Goal: Task Accomplishment & Management: Complete application form

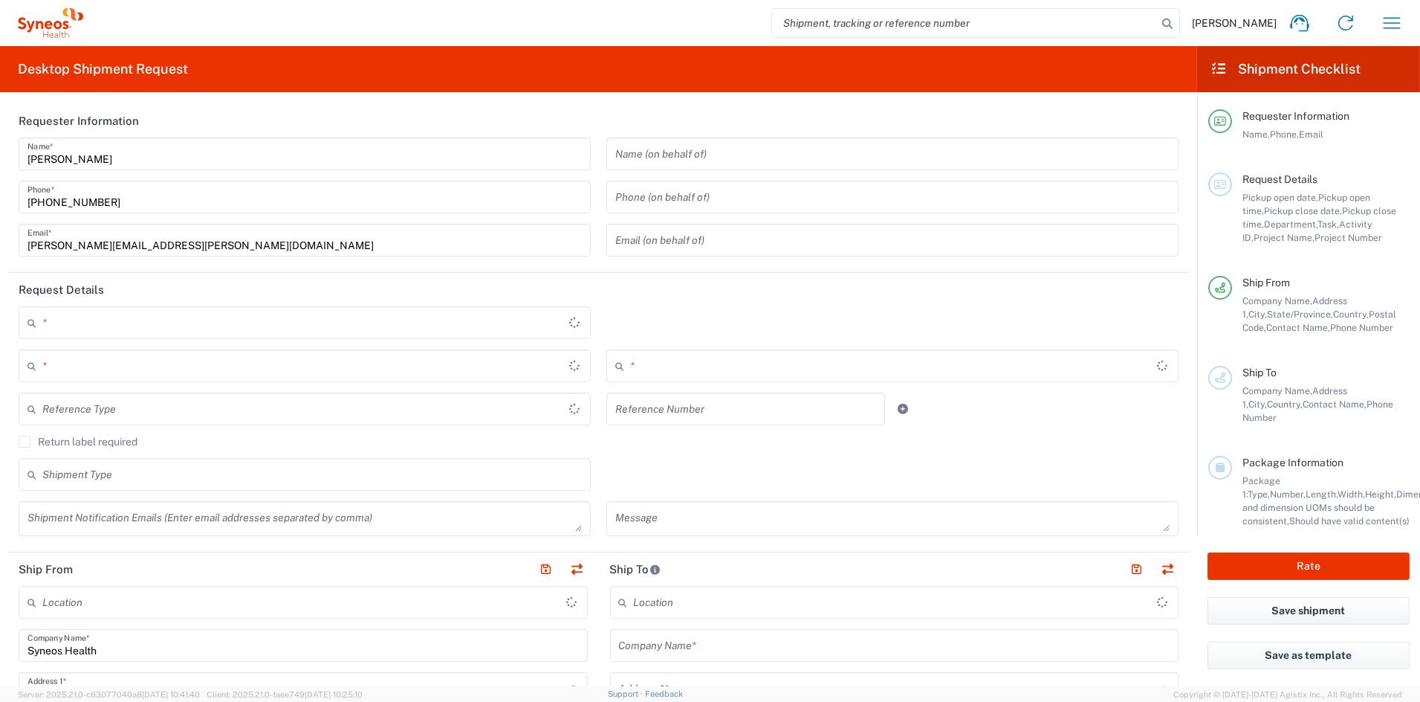
type input "Ohio"
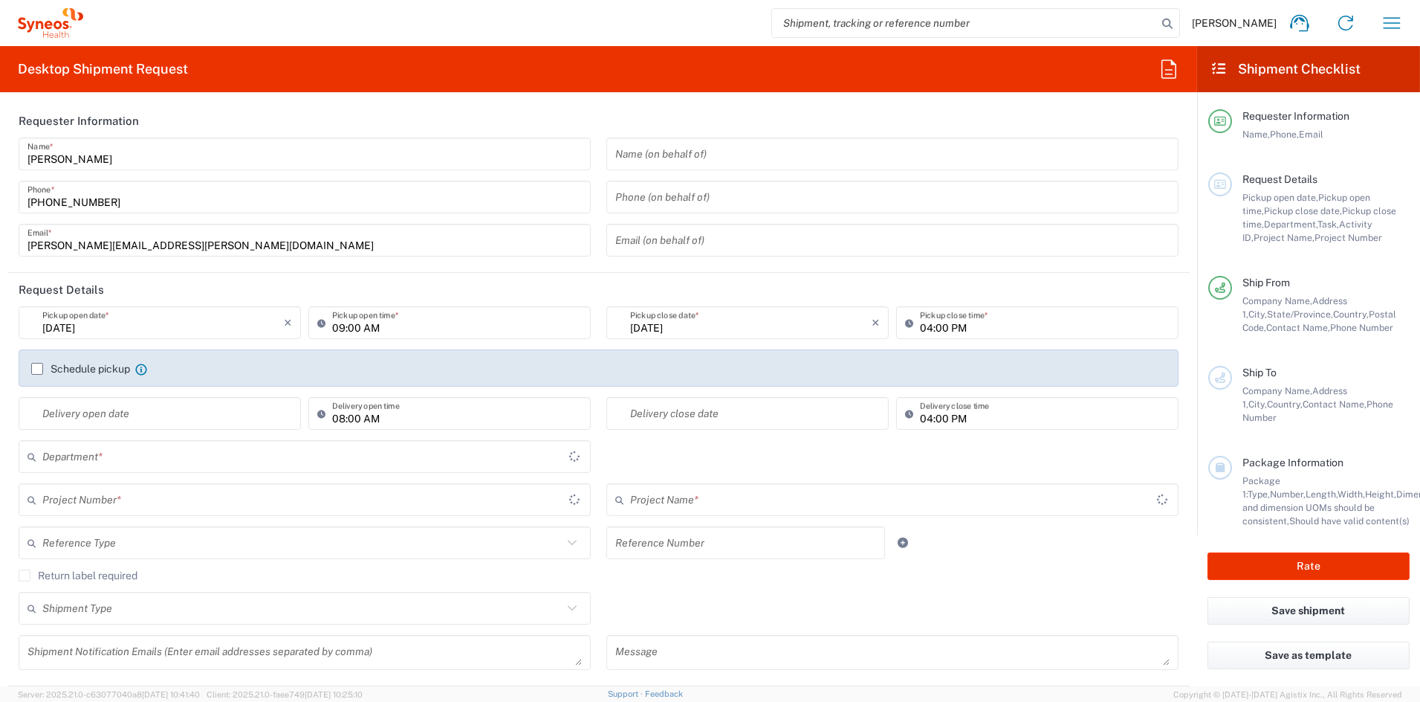
type input "6156"
type input "United States"
type input "Syneos Health Communications-Westerville OH"
click at [1391, 22] on icon "button" at bounding box center [1392, 22] width 17 height 11
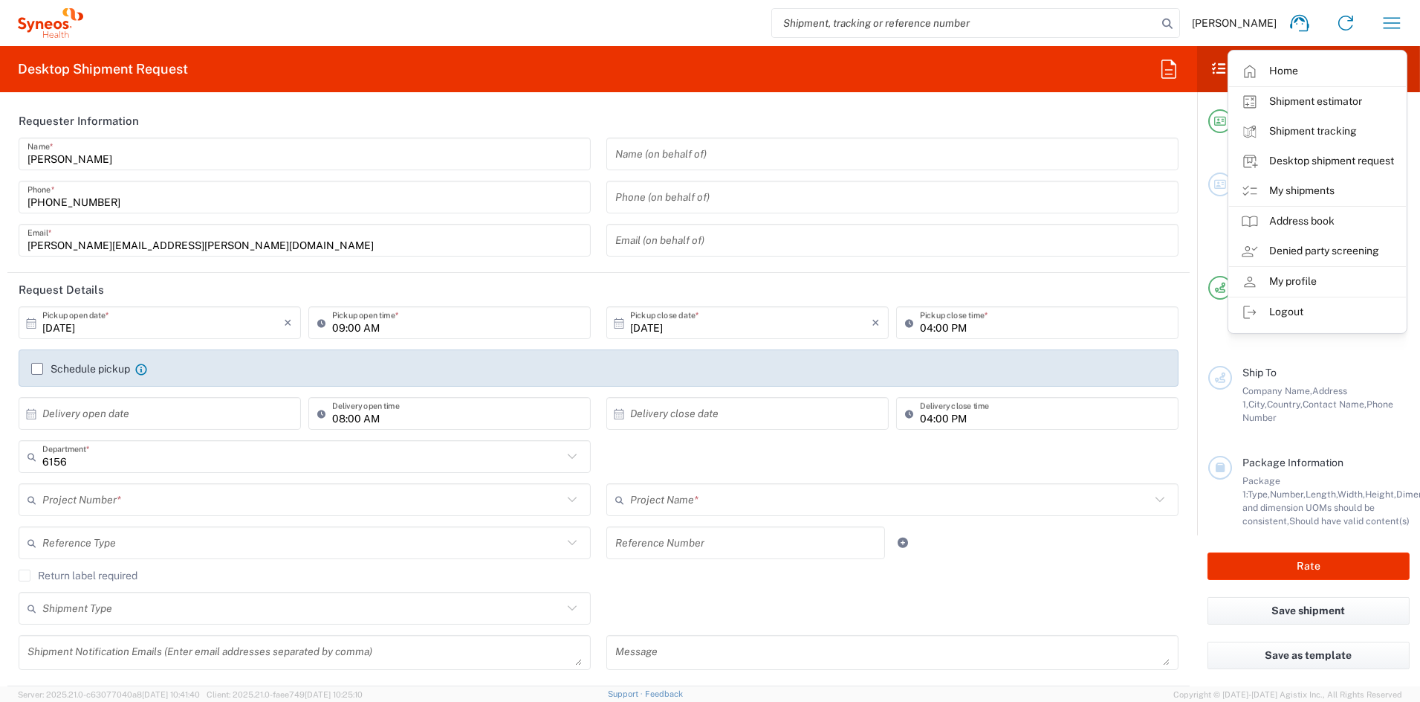
click at [1304, 189] on link "My shipments" at bounding box center [1317, 191] width 177 height 30
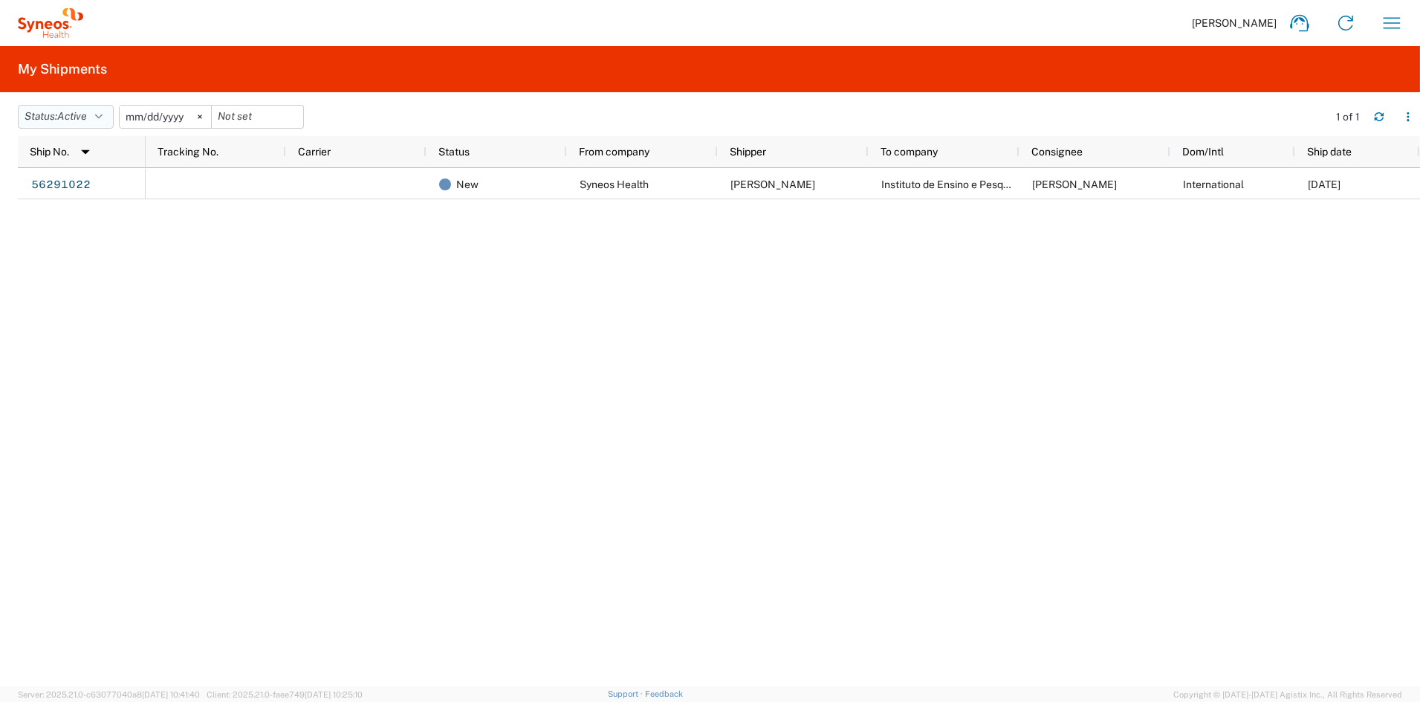
click at [87, 114] on span "Active" at bounding box center [72, 116] width 30 height 12
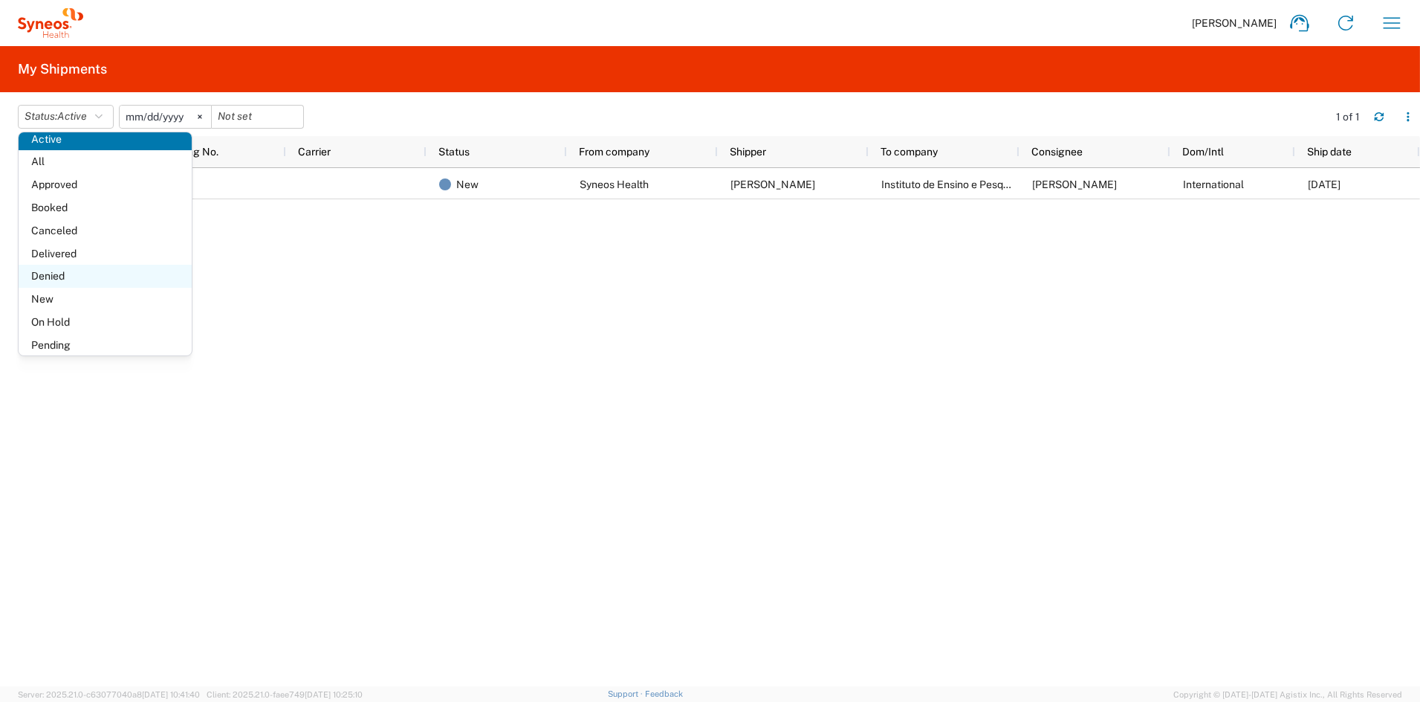
scroll to position [39, 0]
click at [48, 155] on span "All" at bounding box center [105, 155] width 173 height 23
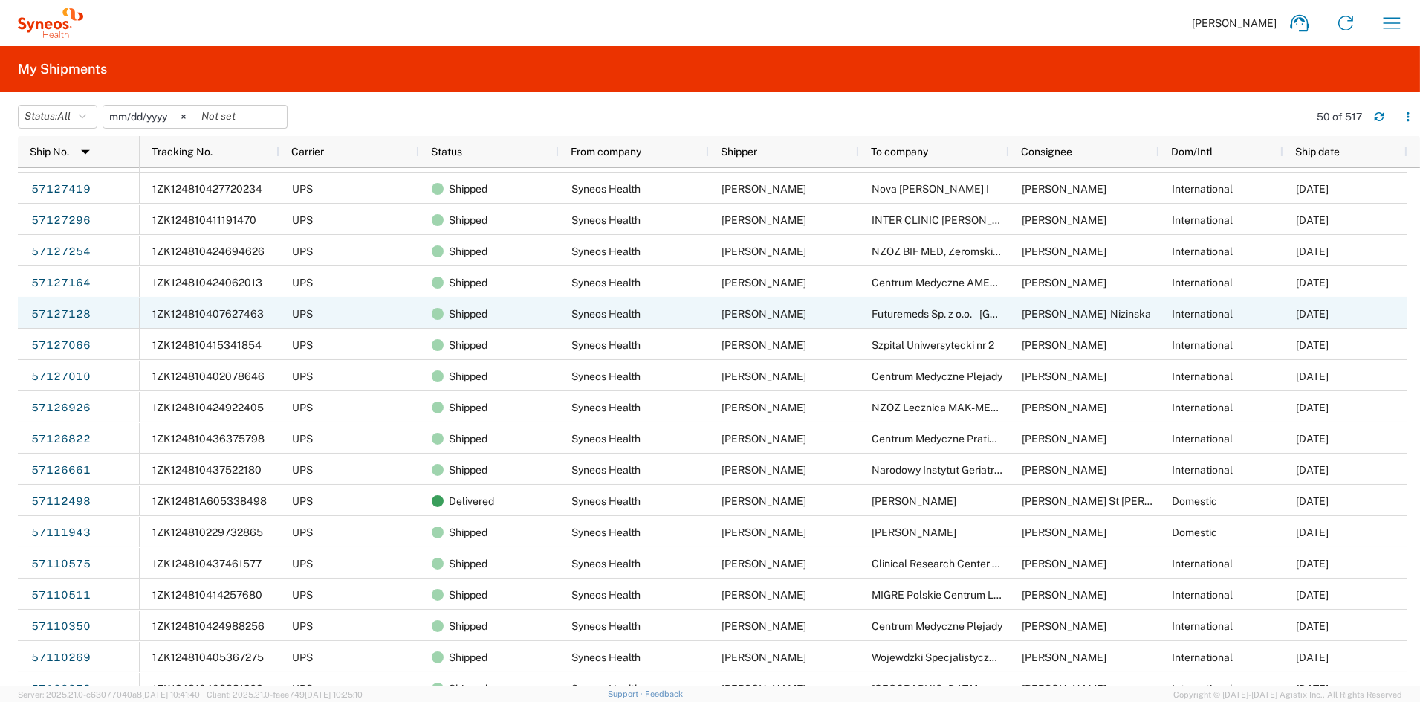
scroll to position [36, 0]
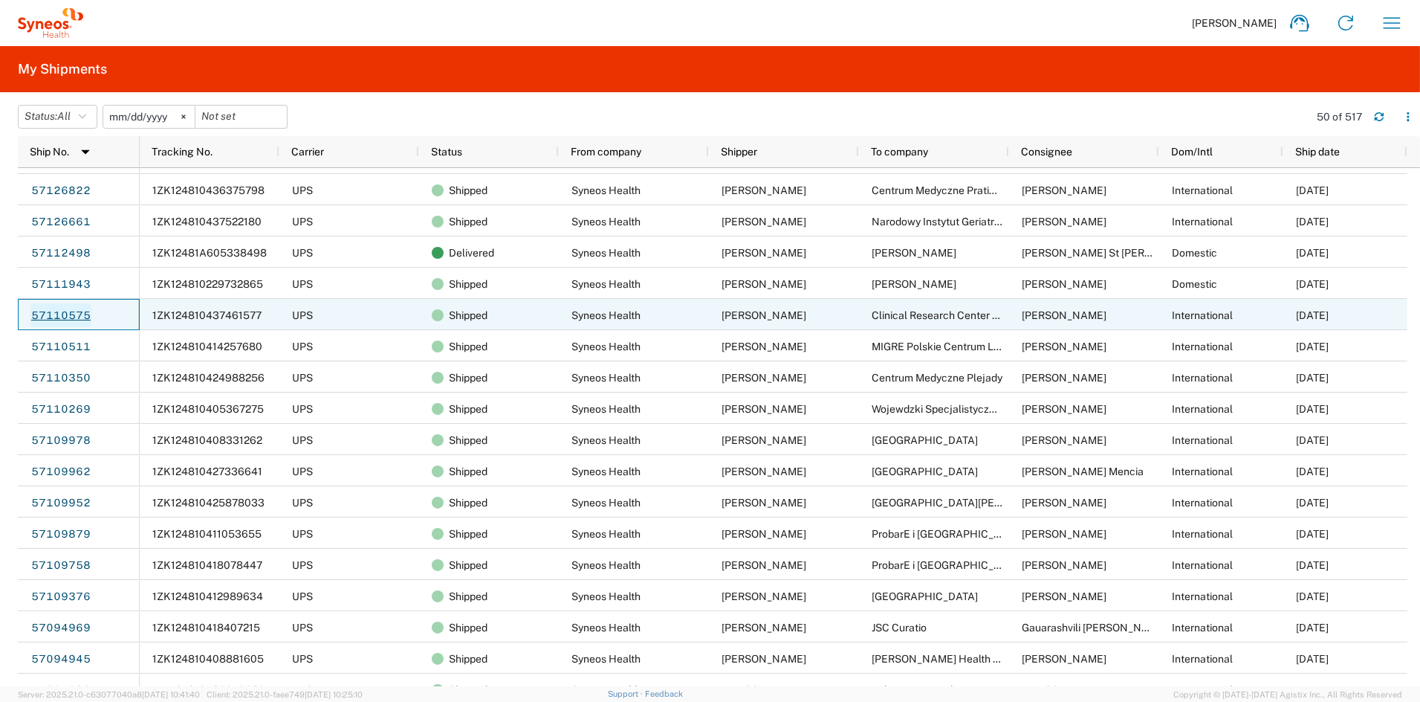
click at [54, 310] on link "57110575" at bounding box center [60, 315] width 61 height 24
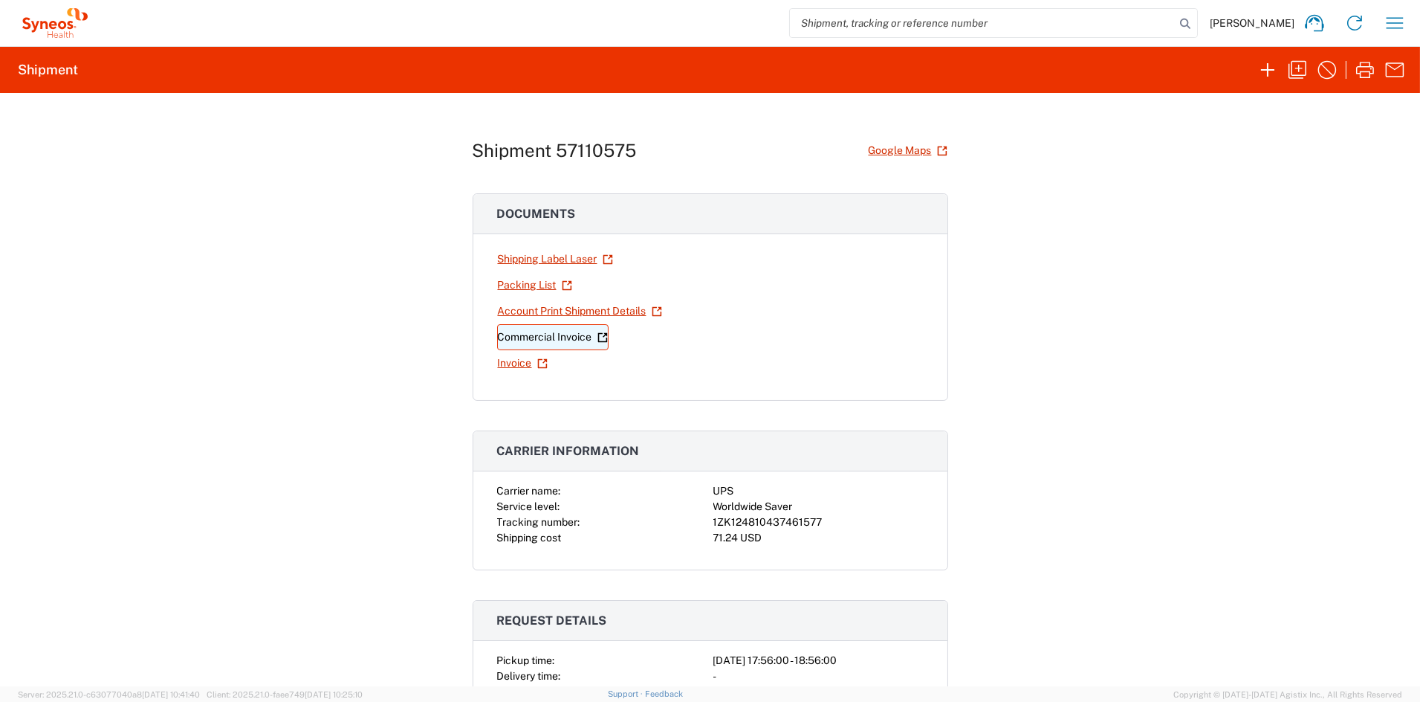
click at [549, 338] on link "Commercial Invoice" at bounding box center [552, 337] width 111 height 26
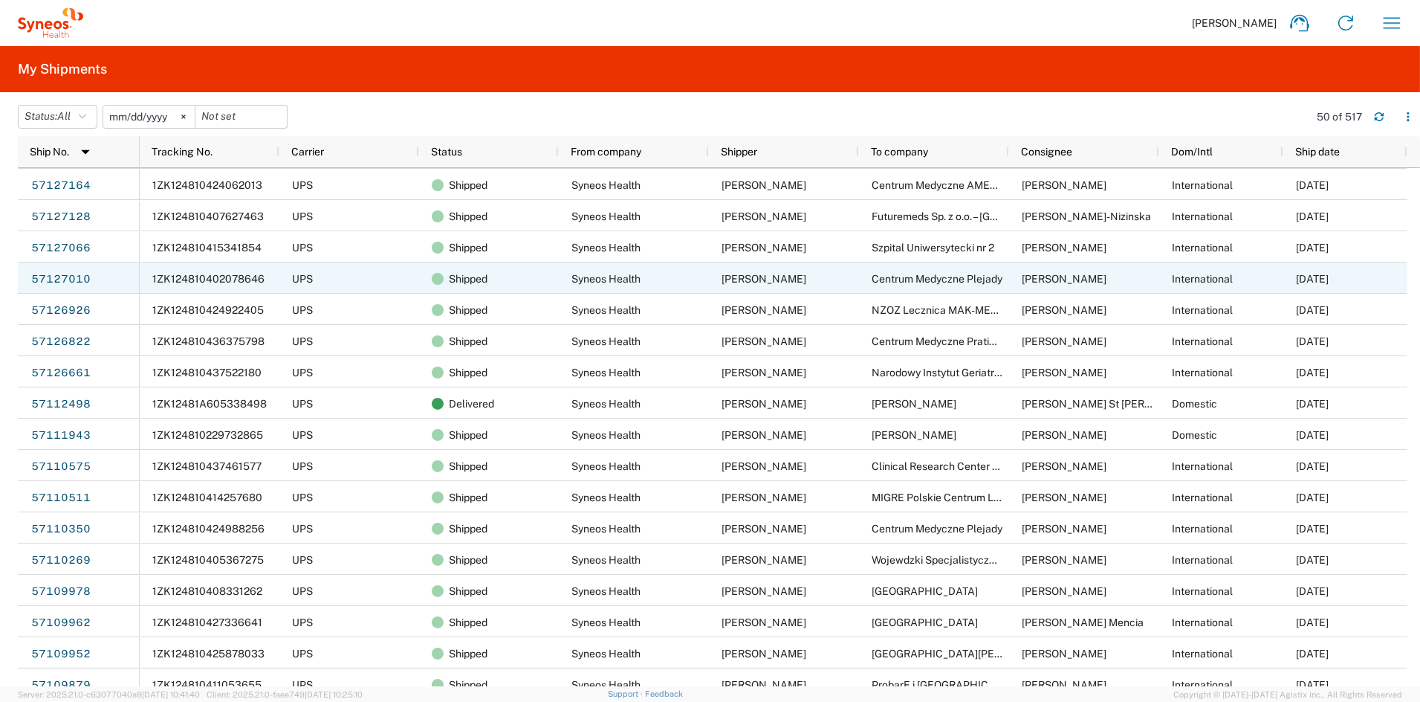
scroll to position [136, 0]
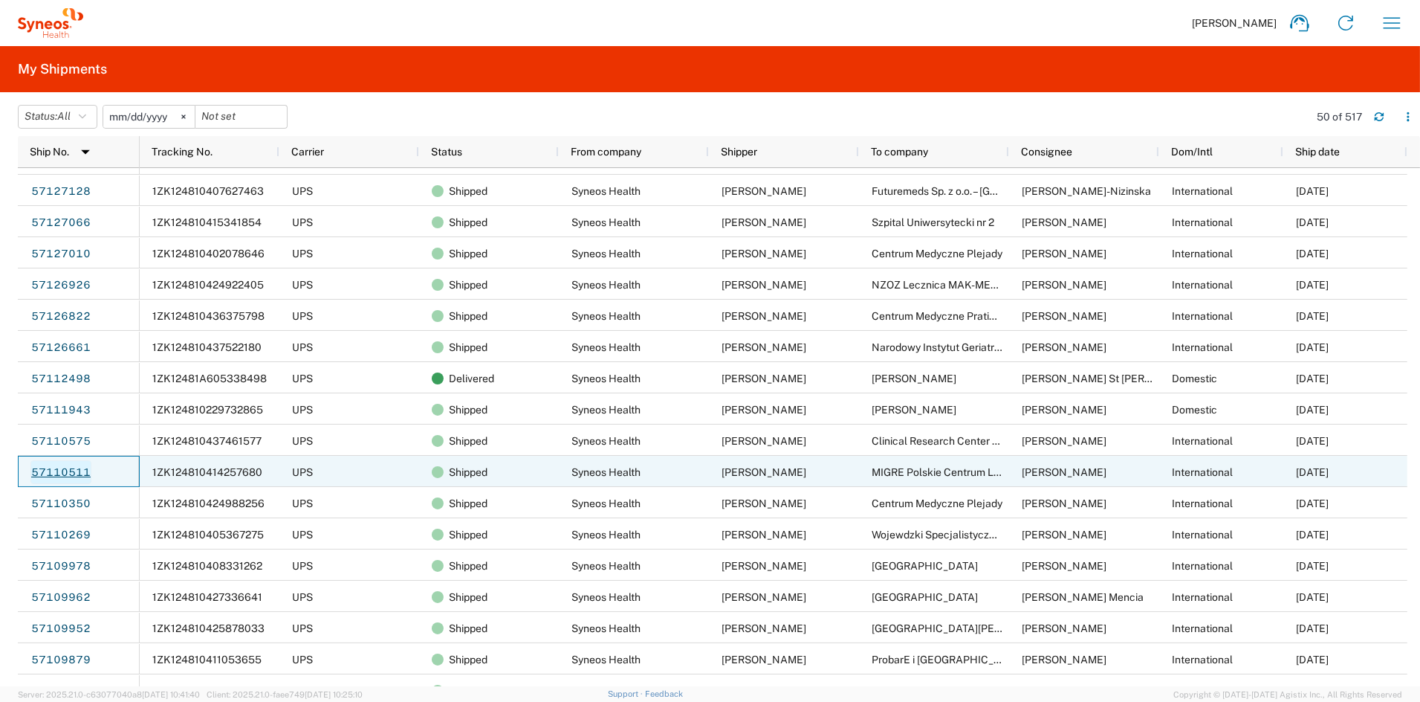
click at [54, 471] on link "57110511" at bounding box center [60, 472] width 61 height 24
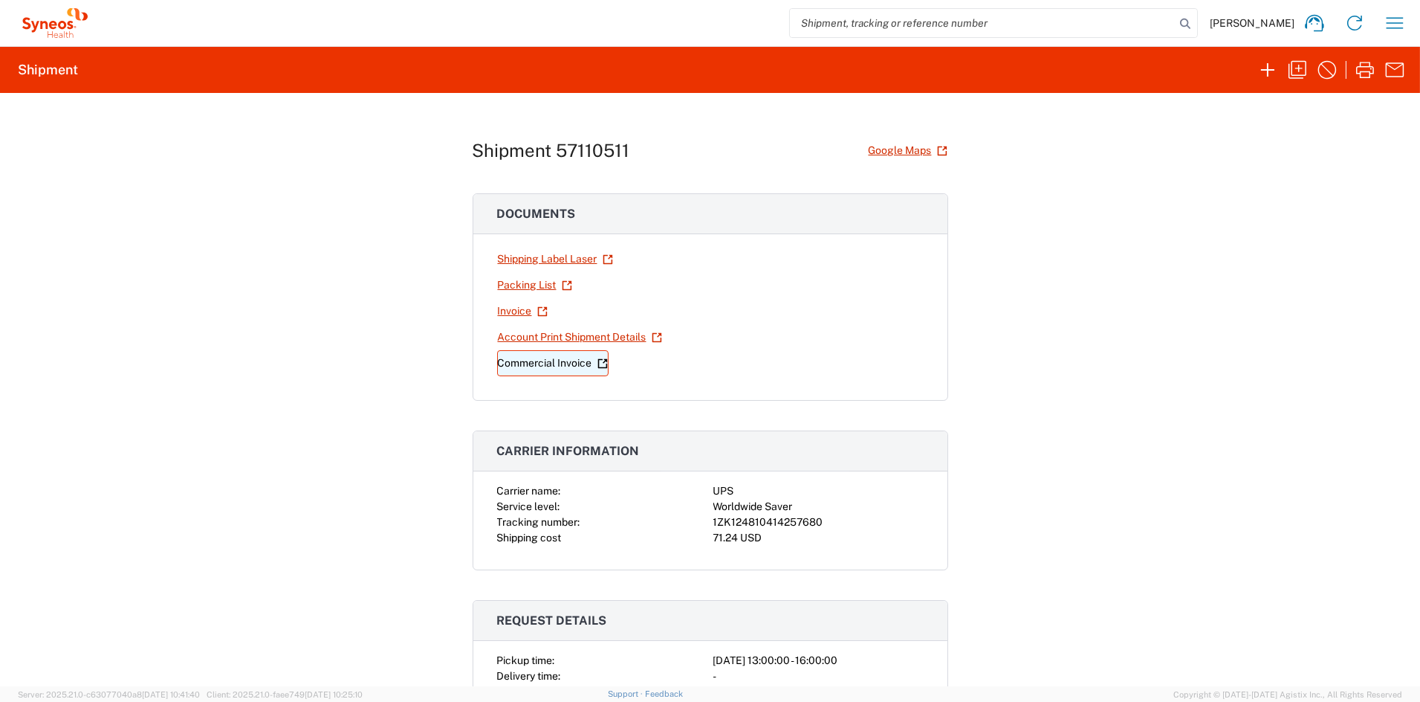
click at [549, 363] on link "Commercial Invoice" at bounding box center [552, 363] width 111 height 26
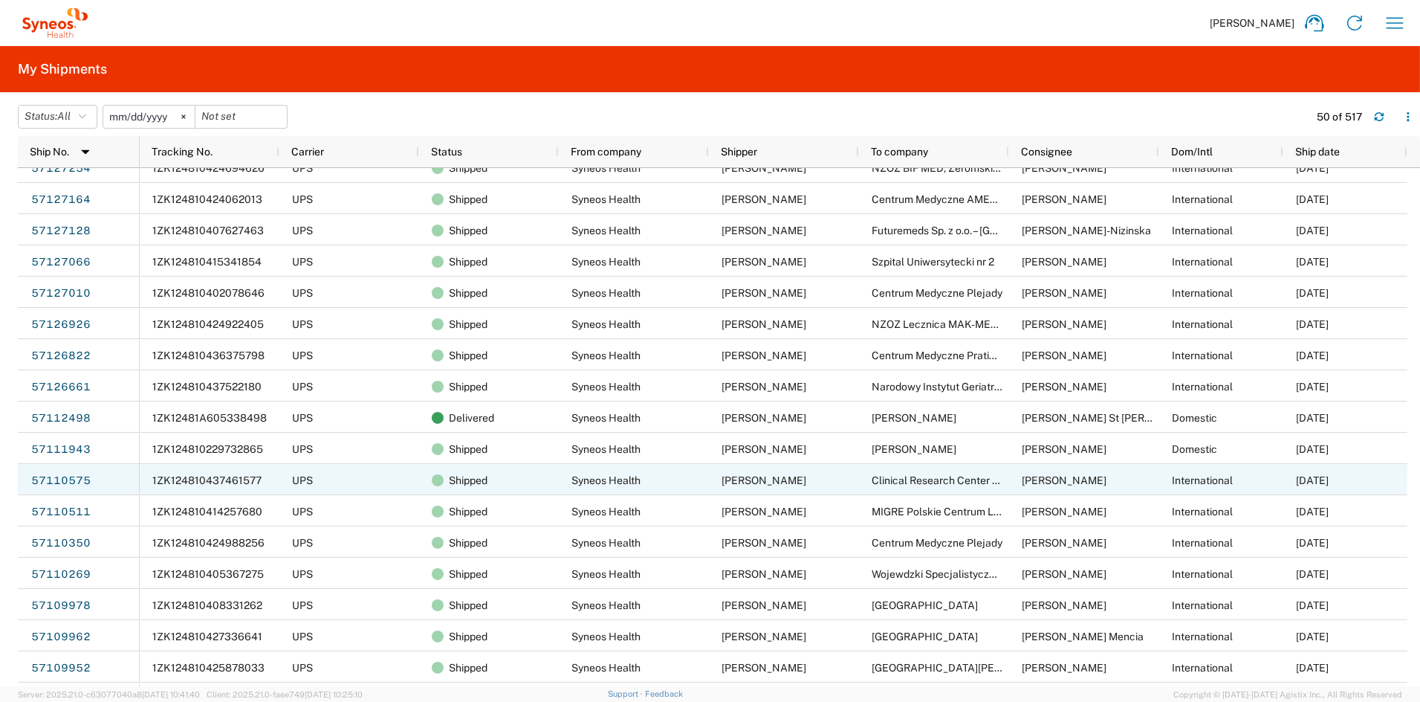
scroll to position [149, 0]
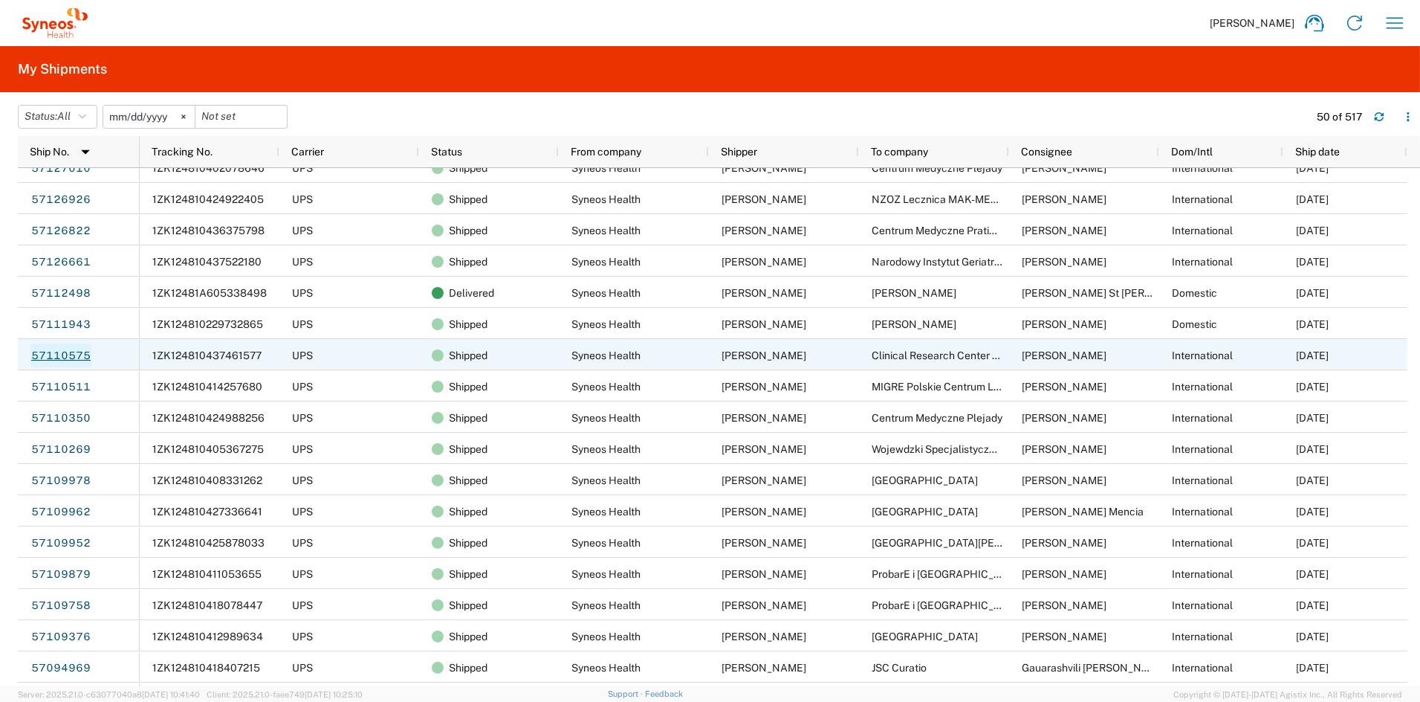
click at [42, 351] on link "57110575" at bounding box center [60, 355] width 61 height 24
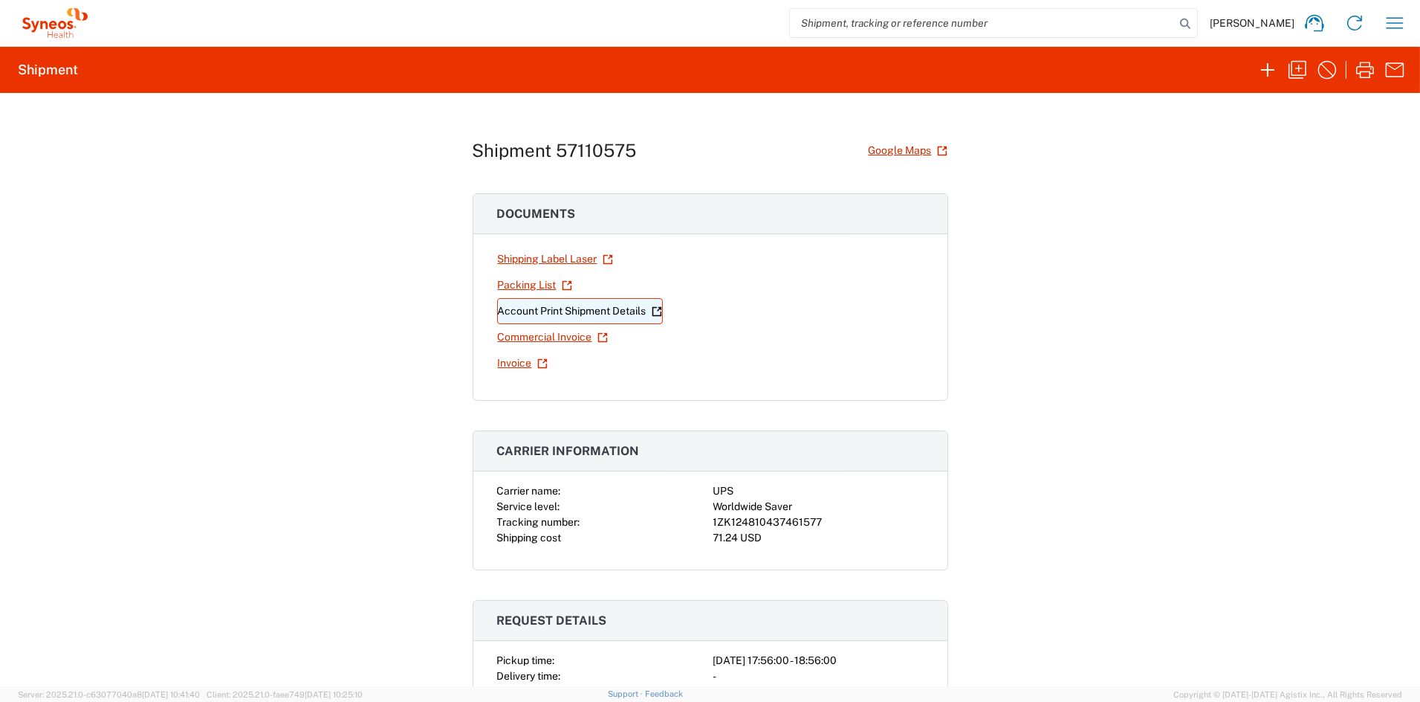
click at [572, 311] on link "Account Print Shipment Details" at bounding box center [580, 311] width 166 height 26
click at [1302, 75] on icon "button" at bounding box center [1298, 70] width 18 height 18
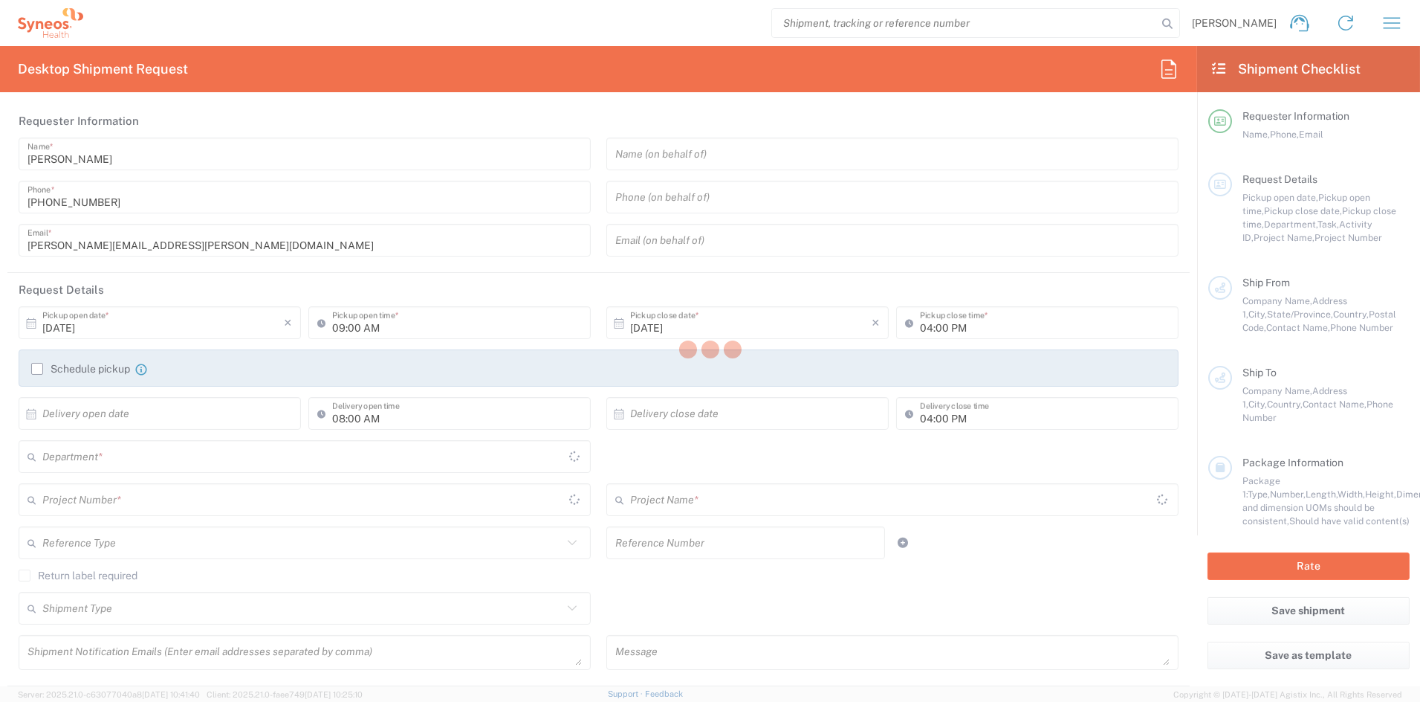
type input "05:56 PM"
type input "06:56 PM"
type input "08:00 PM"
type textarea "elena.cappelletti@syneoshealth.com, john.popp@syneoshealth.com, catherine.rupp@…"
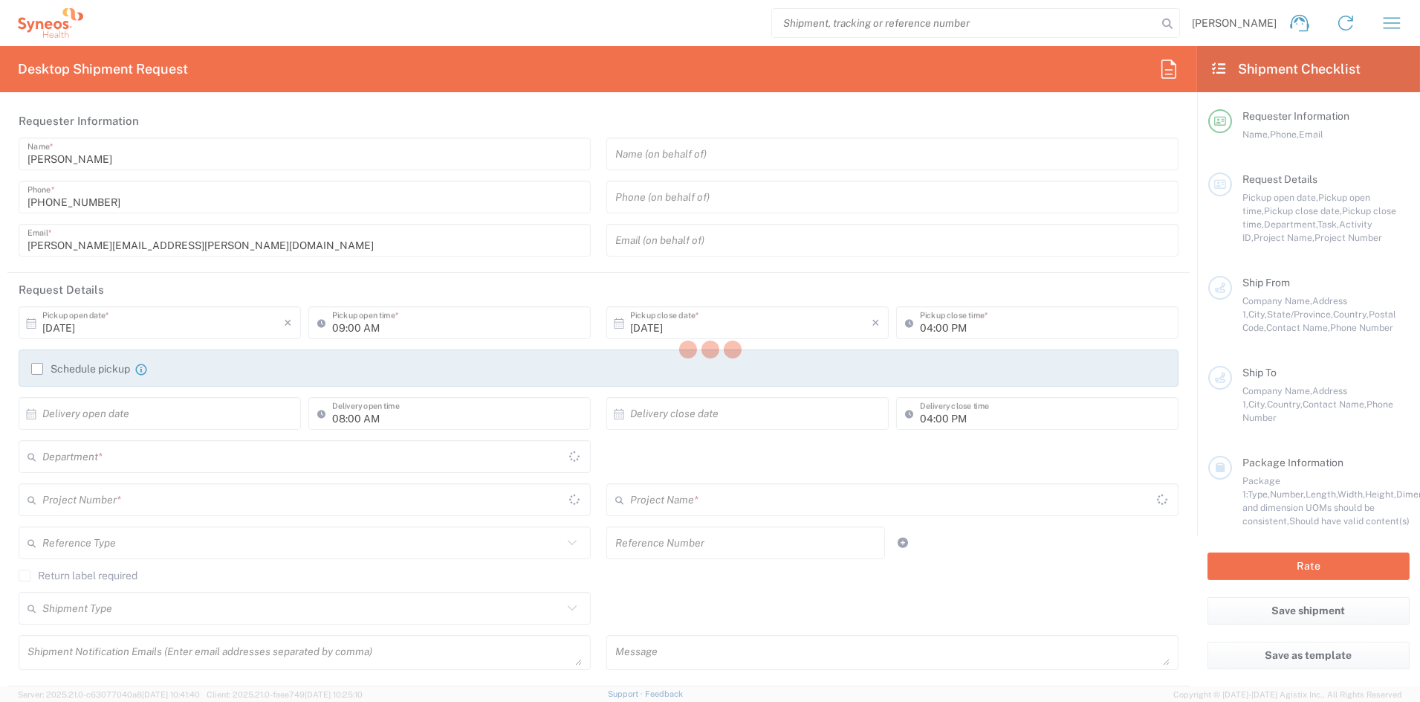
type textarea "SHCS-104173-POL-248-04"
type input "Syneos Health Communications-Westerville OH"
type input "Syneos Health"
type input "500 Olde Worthington Road"
type input "Westerville"
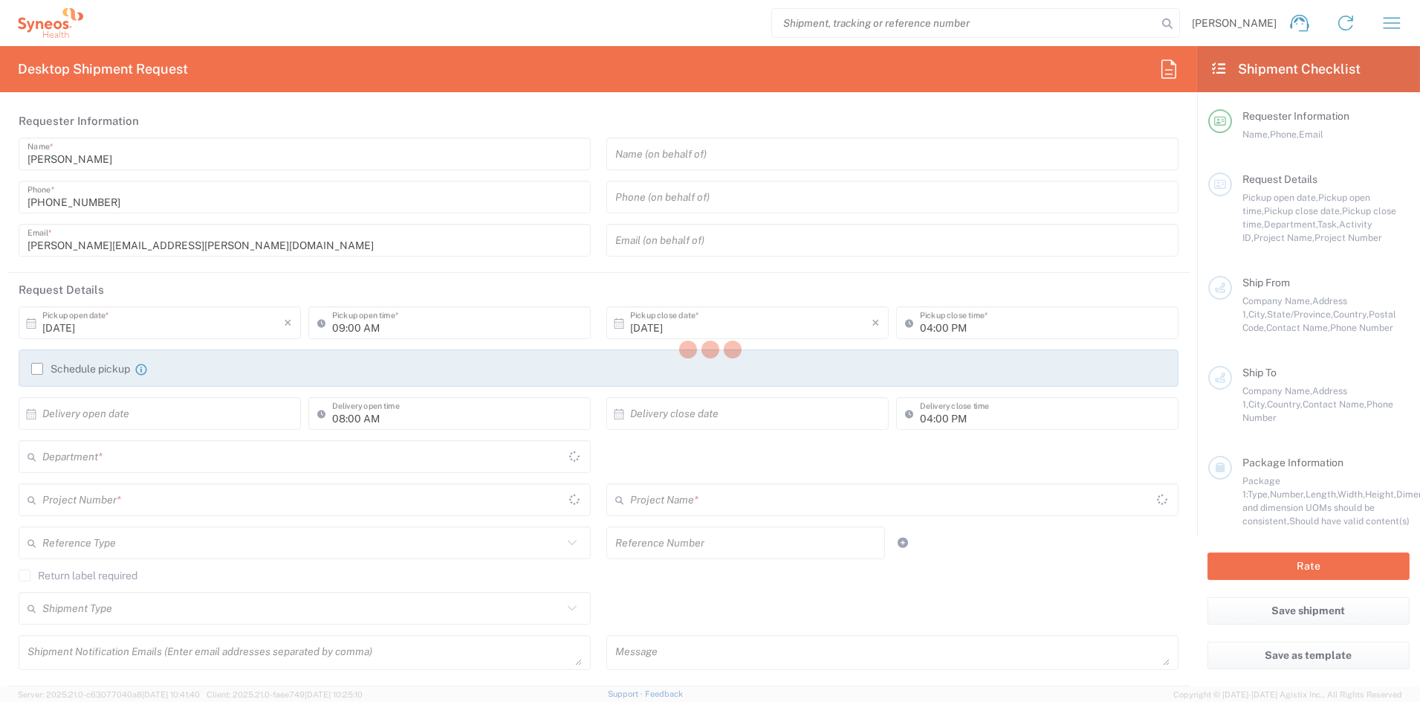
type input "43082"
type input "John Popp"
type input "1-919-379-0330"
type input "john.popp@syneoshealth.com"
type input "Clinical Research Center Spolka z ograniczona odpowiedzialnoscia Medic-R Sp. K."
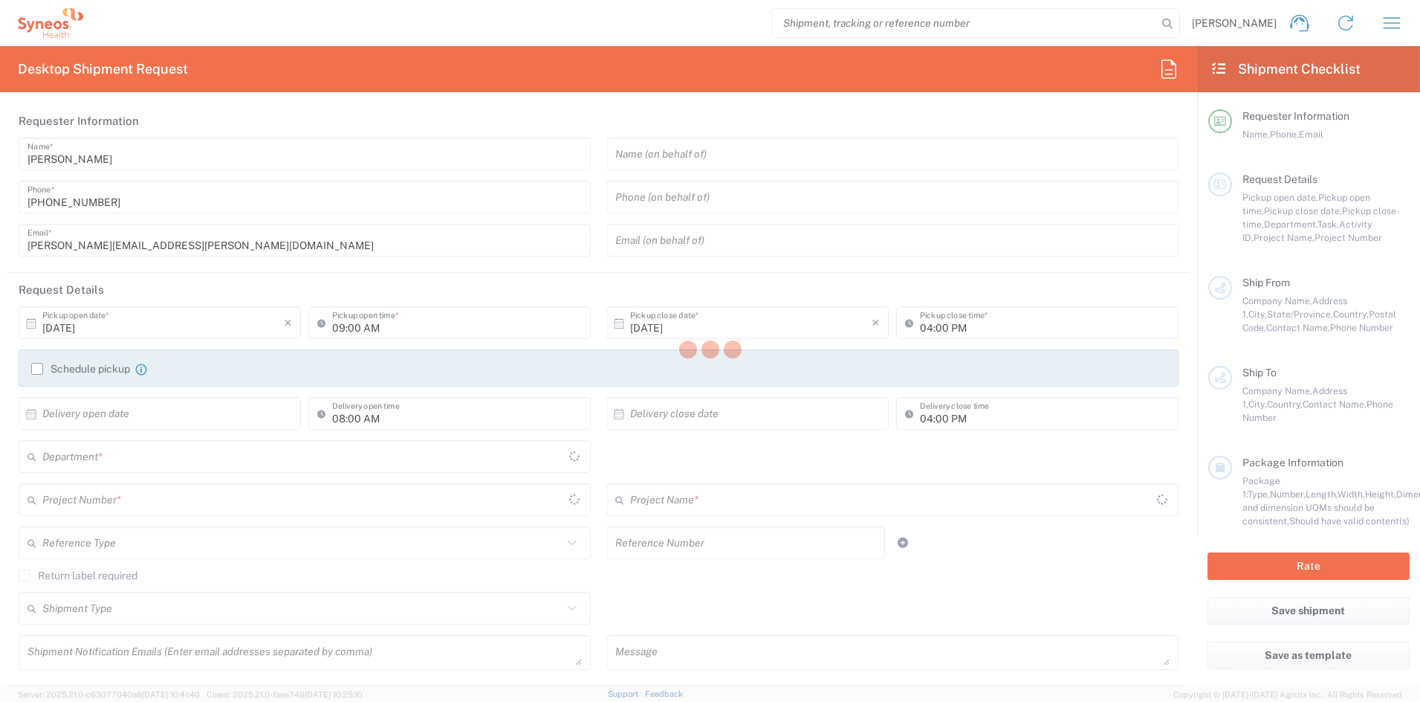
type input "Feliksa Nowowiejskiego 5, Poznan"
type input "Wielkopolska"
type input "Poland"
type input "61-731"
type input "Ilona Pieczonka-Ruszkowska"
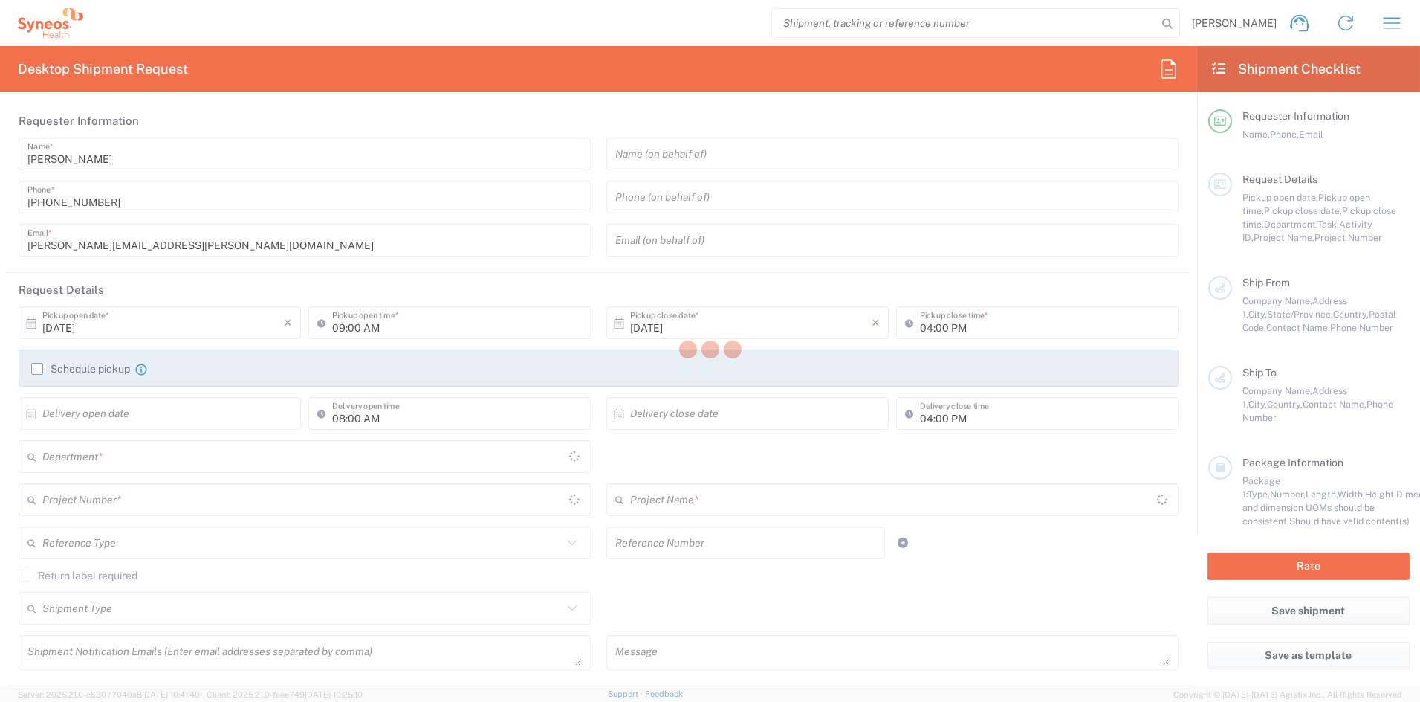
type input "48502336198"
type input "Business (General)"
type input "Adult Signature Required"
type input "Sender/Shipper"
type input "Sold"
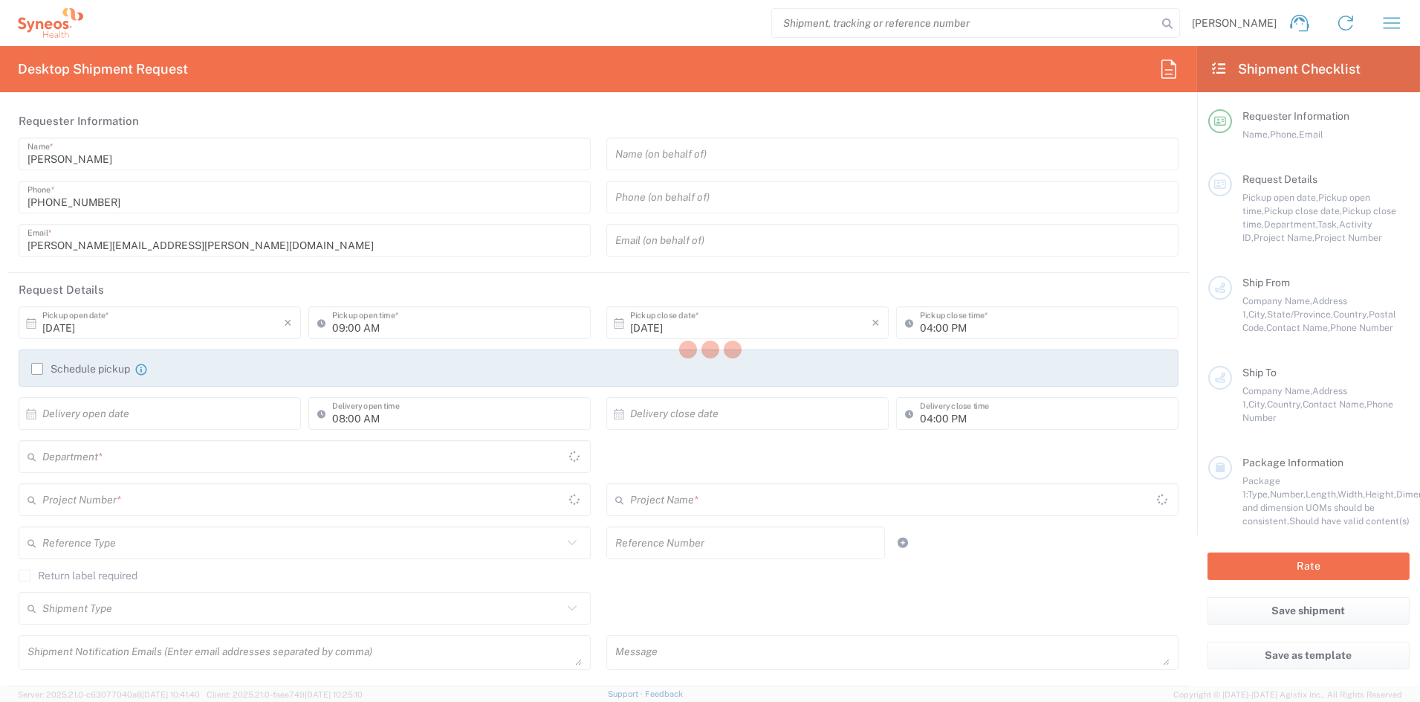
type input "Sender/Shipper"
type input "Delivery Duty Paid"
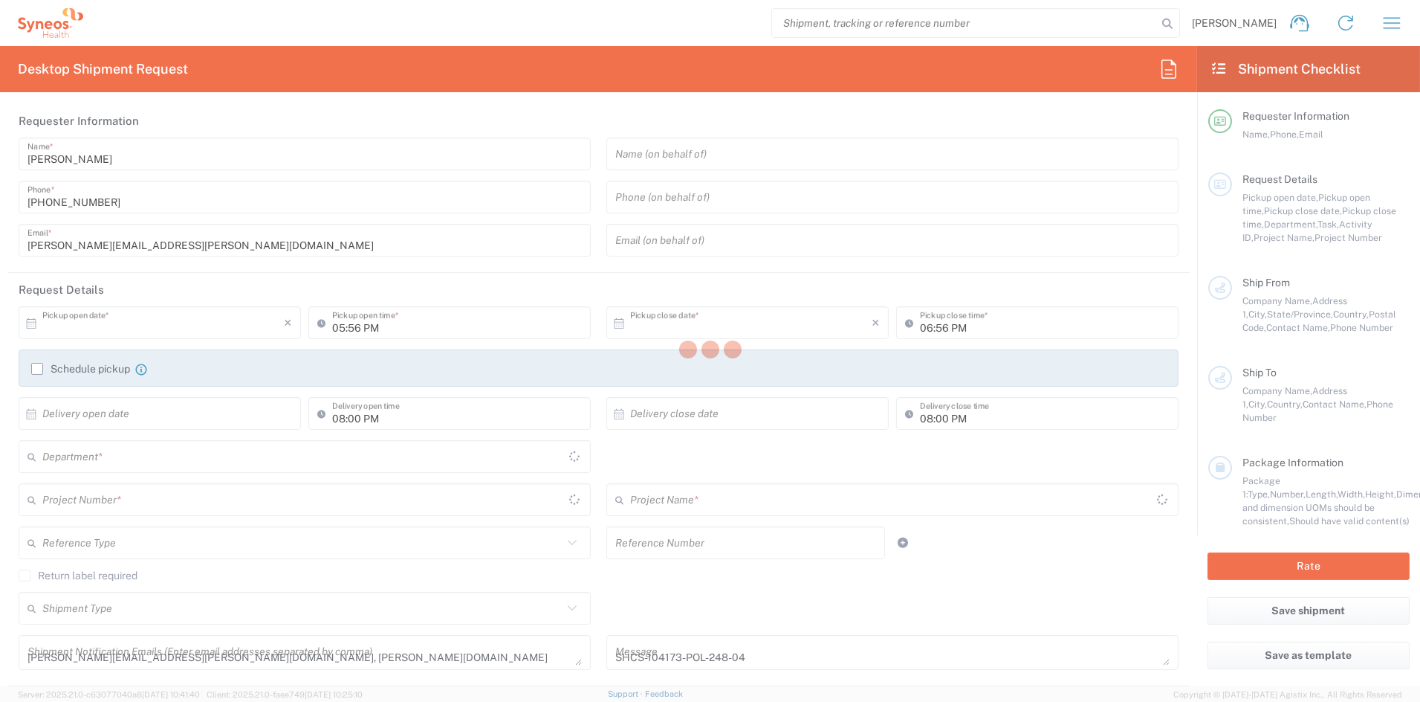
type input "Ohio"
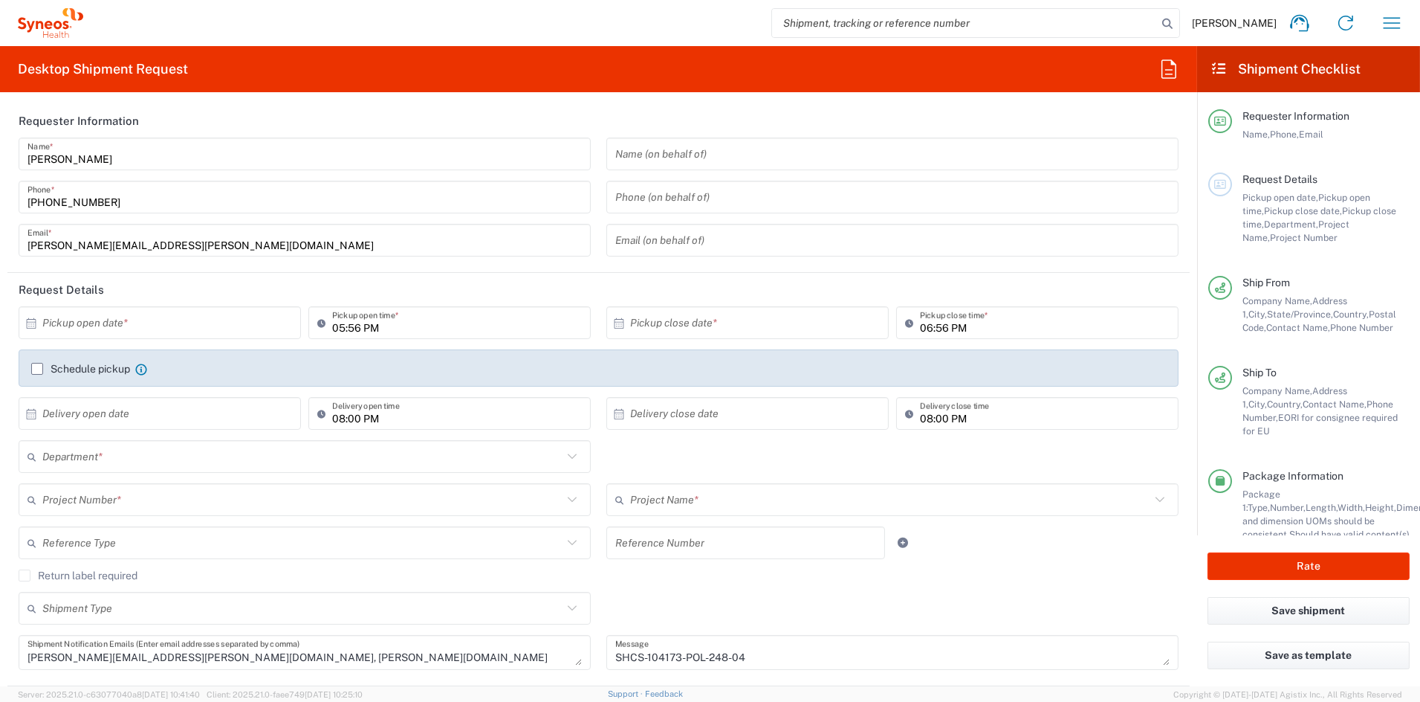
type input "Small Box"
type input "Syneos.voincl.21.104173"
type input "ADUS.STUDO.IC.104173"
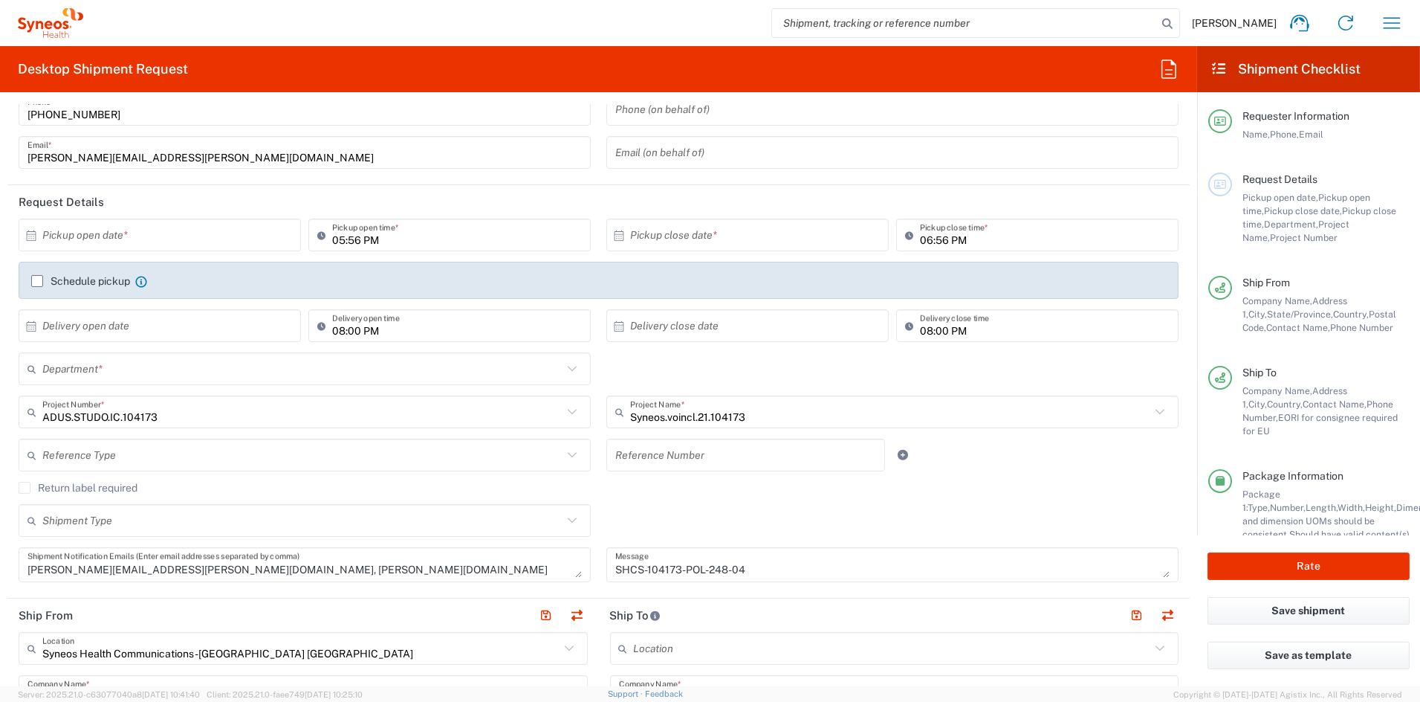
scroll to position [108, 0]
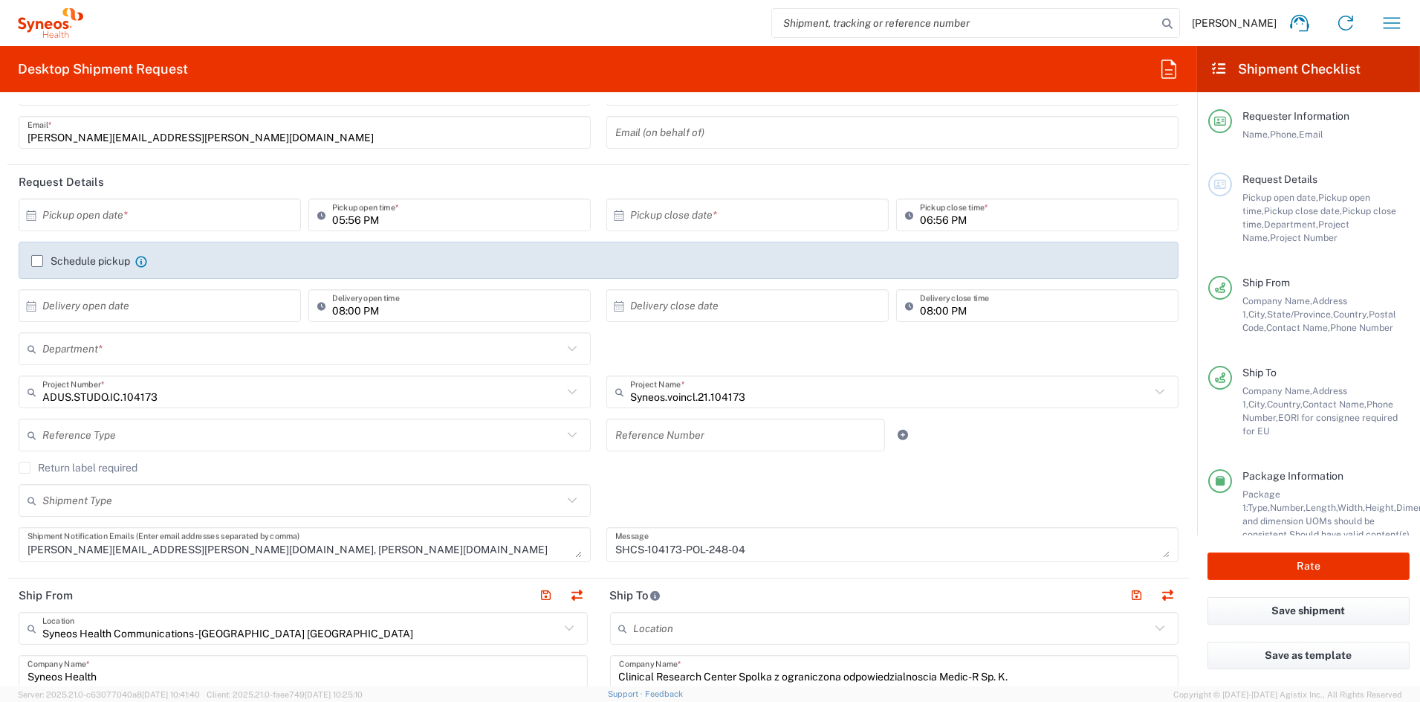
type input "6156"
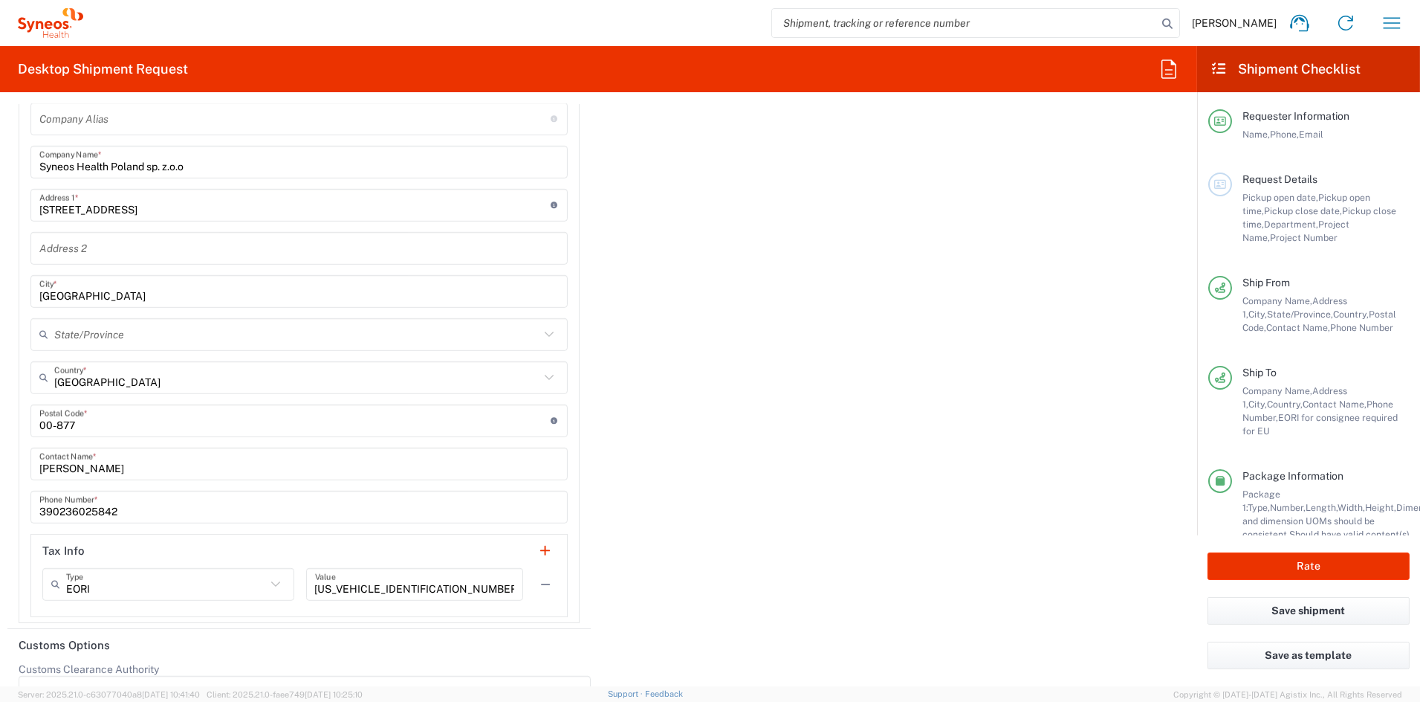
scroll to position [2102, 0]
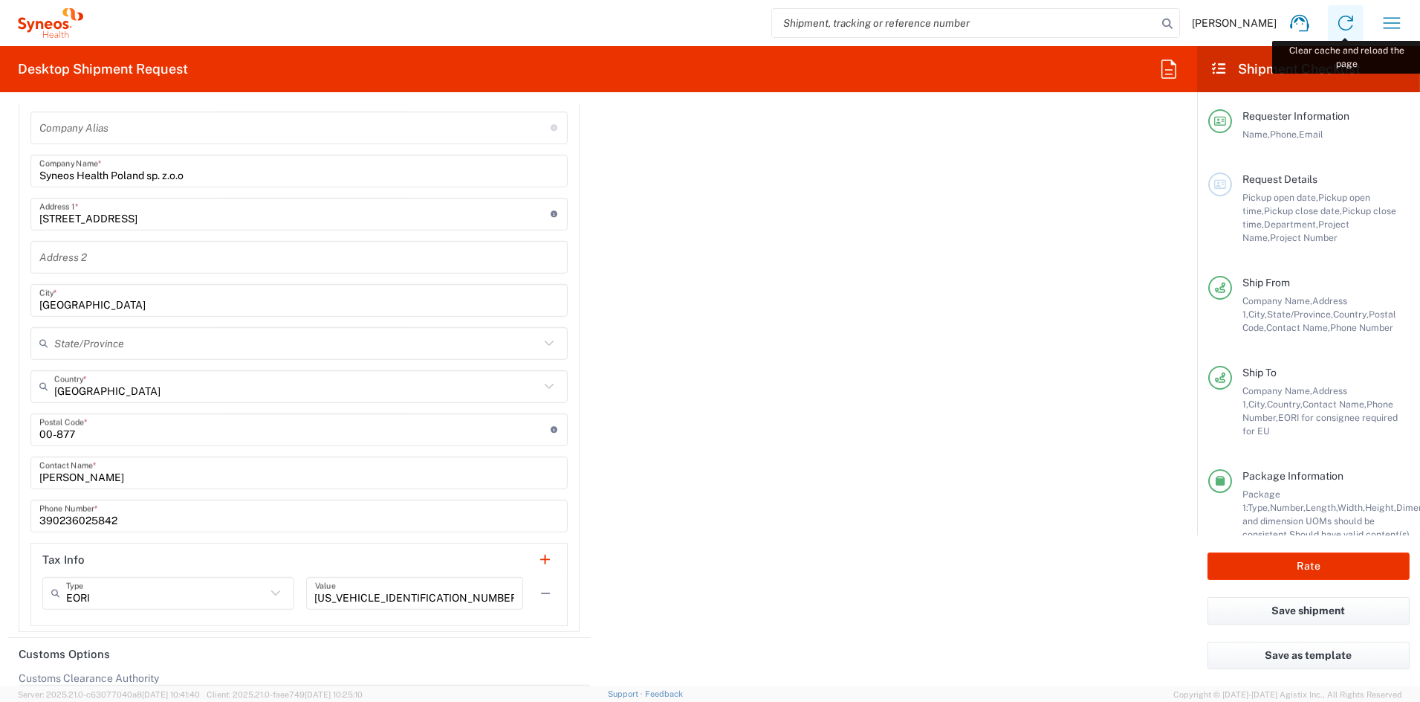
click at [1343, 24] on icon at bounding box center [1346, 23] width 24 height 24
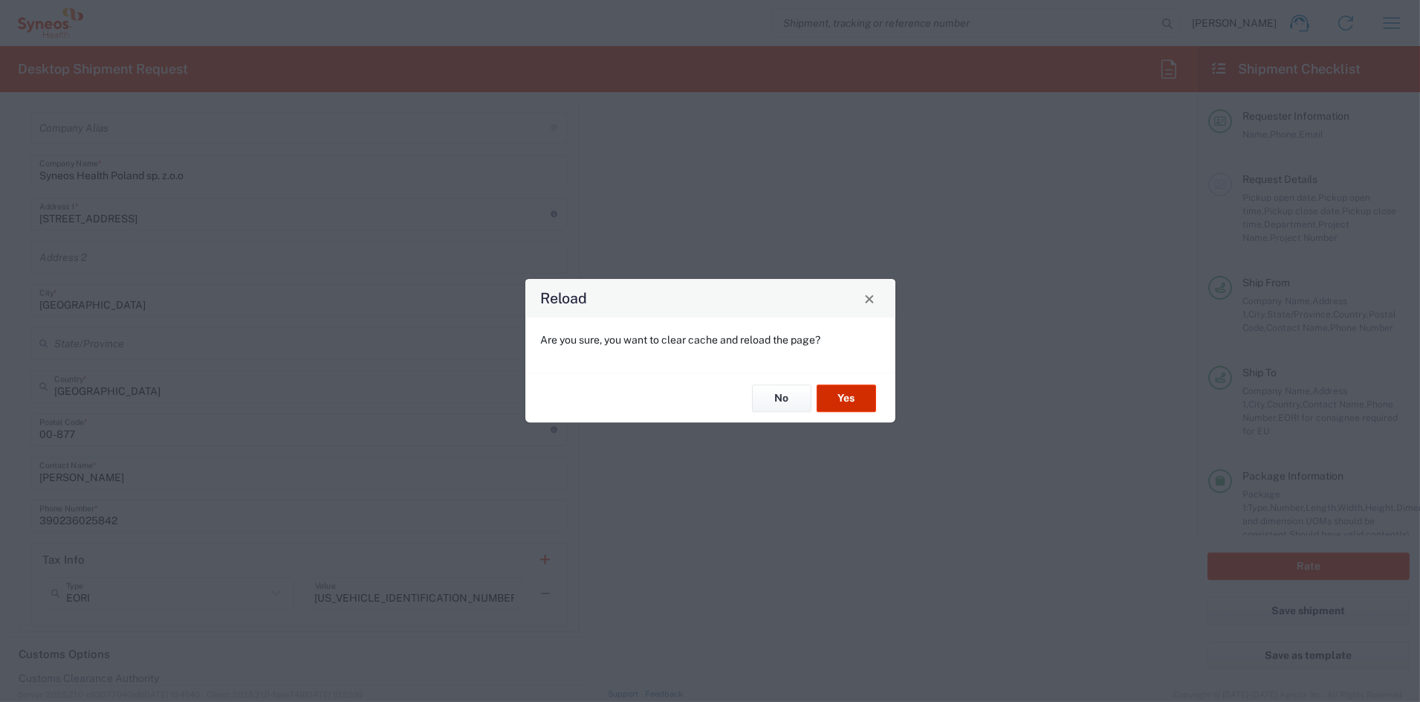
click at [847, 398] on button "Yes" at bounding box center [846, 397] width 59 height 27
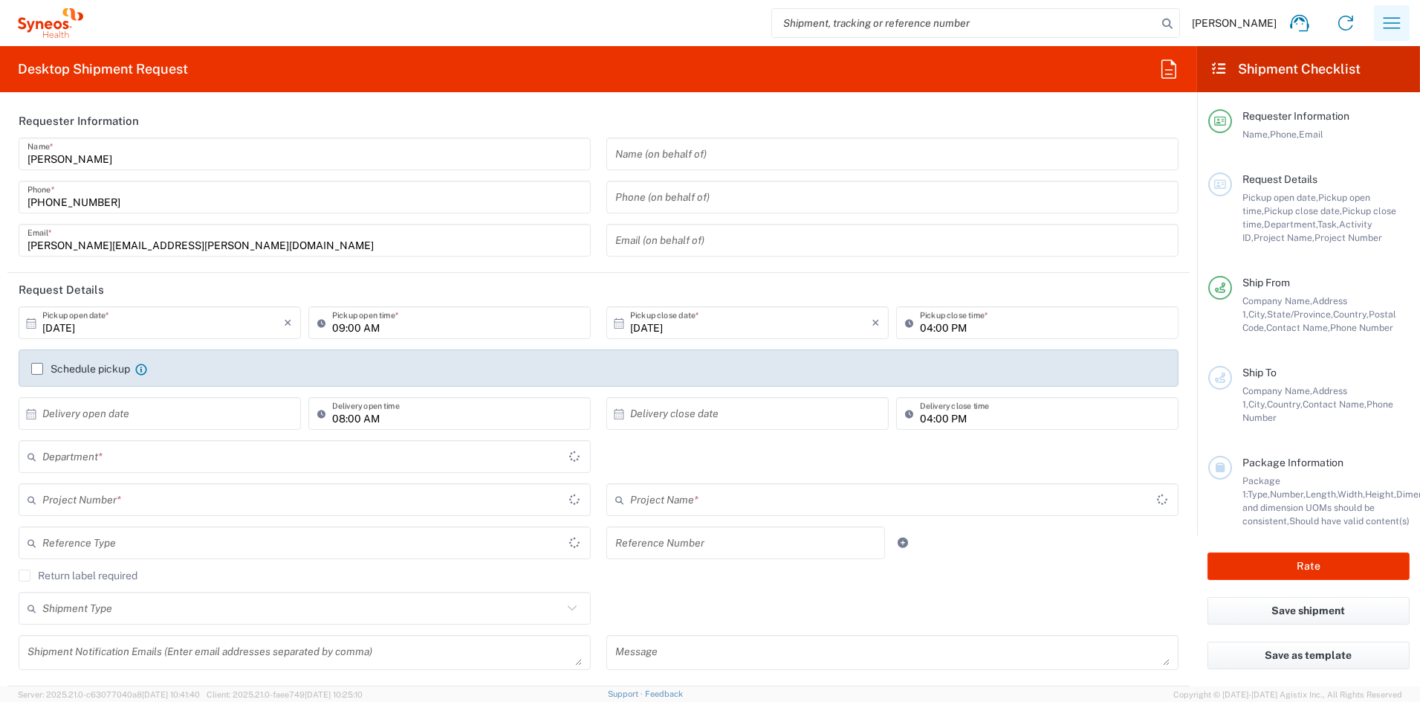
type input "Ohio"
type input "6156"
type input "United States"
click at [1397, 25] on icon "button" at bounding box center [1392, 23] width 24 height 24
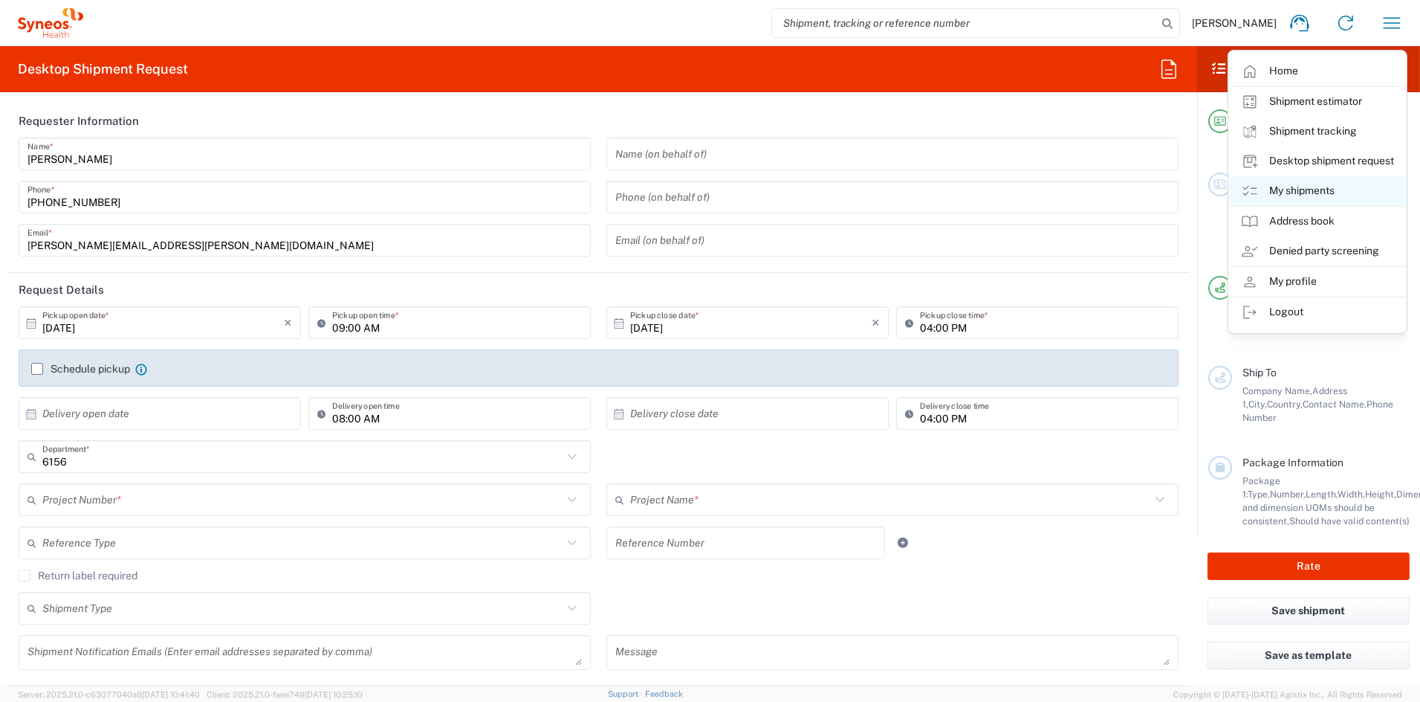
click at [1295, 190] on link "My shipments" at bounding box center [1317, 191] width 177 height 30
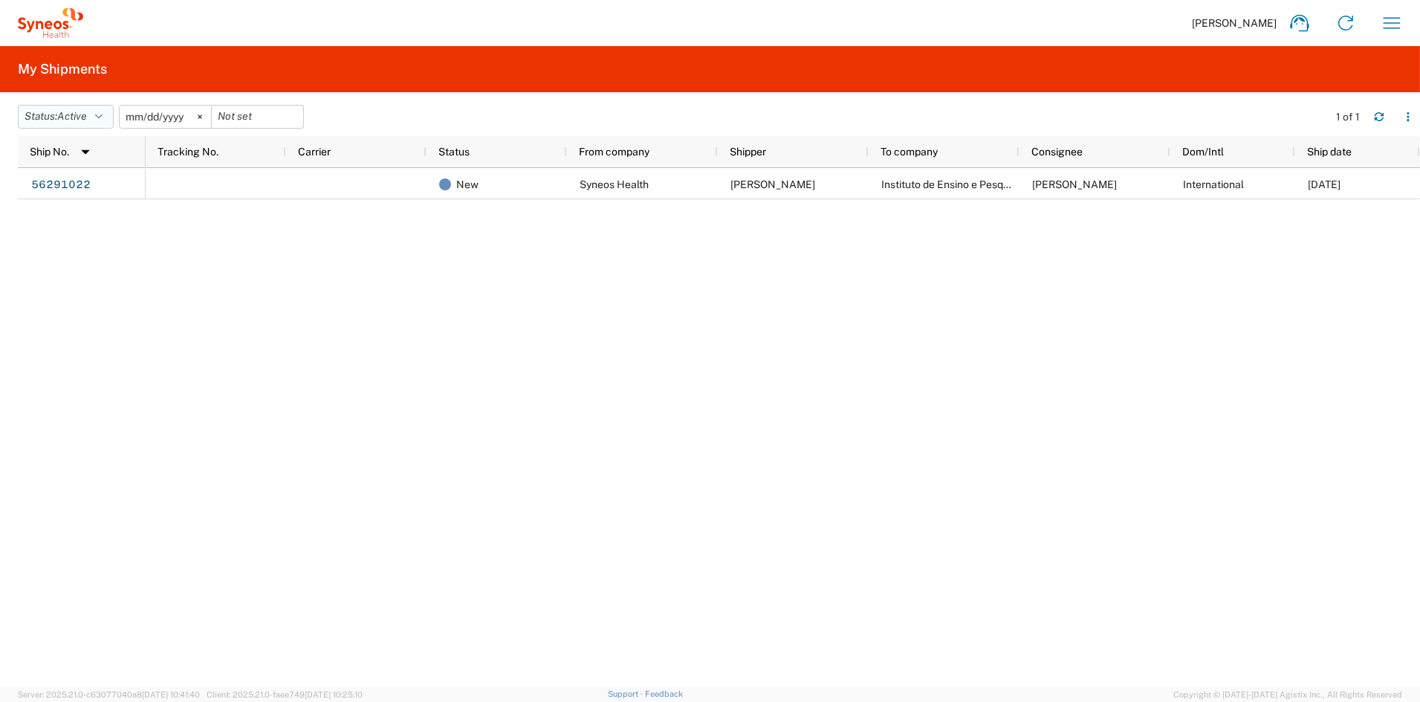
click at [103, 120] on icon "button" at bounding box center [98, 116] width 7 height 10
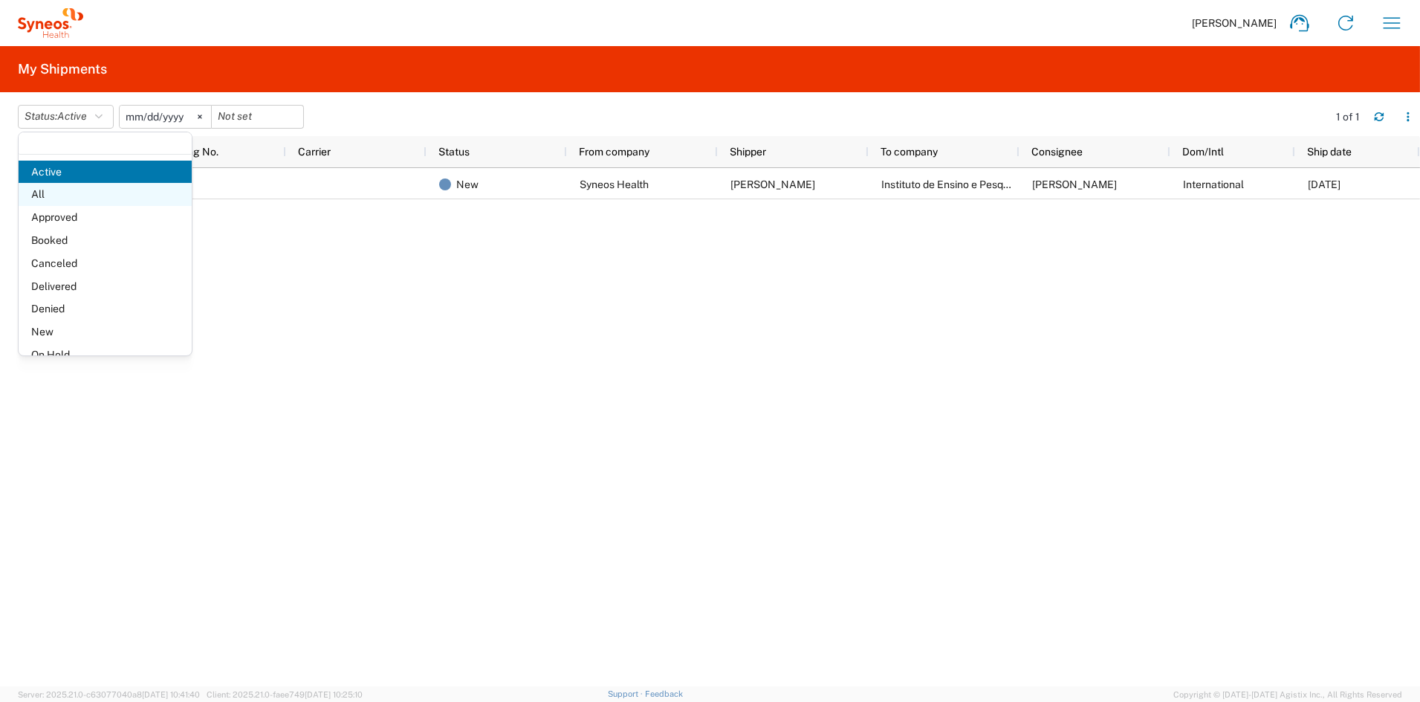
click at [81, 198] on span "All" at bounding box center [105, 194] width 173 height 23
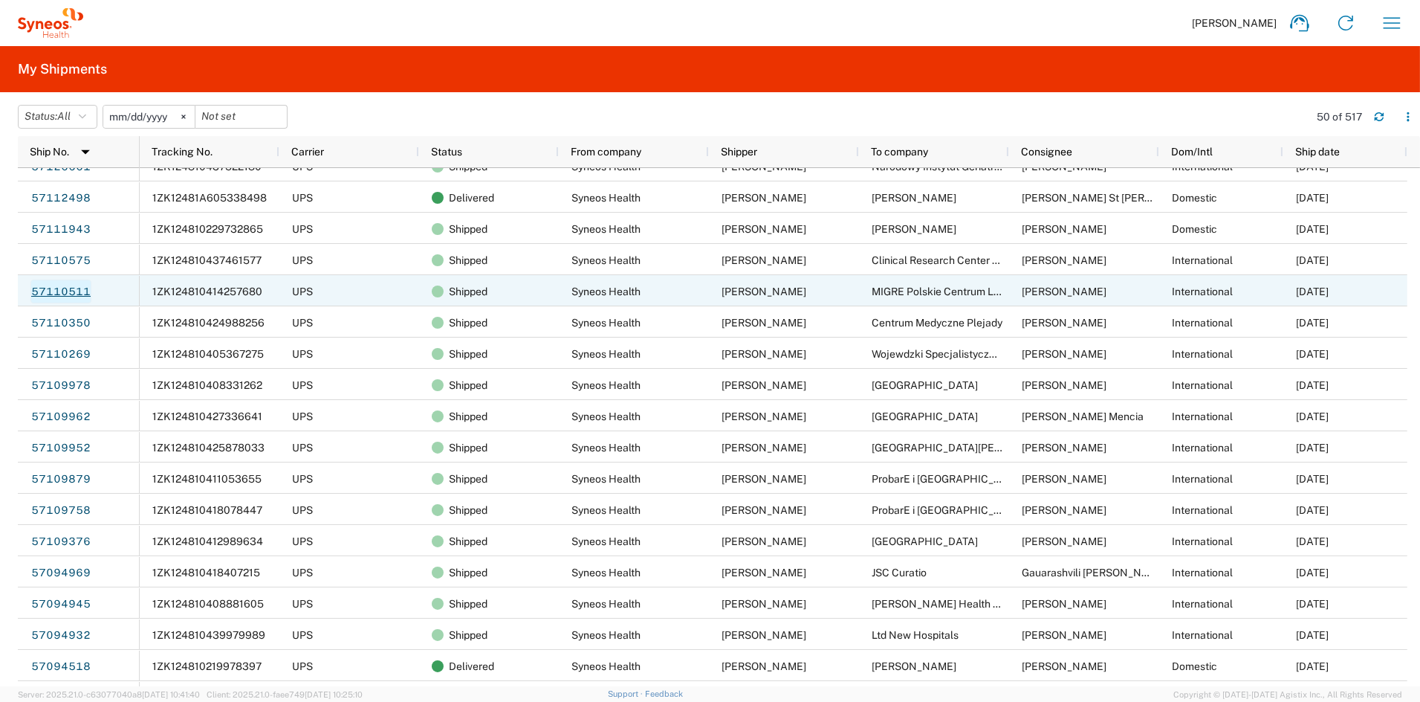
click at [51, 288] on link "57110511" at bounding box center [60, 291] width 61 height 24
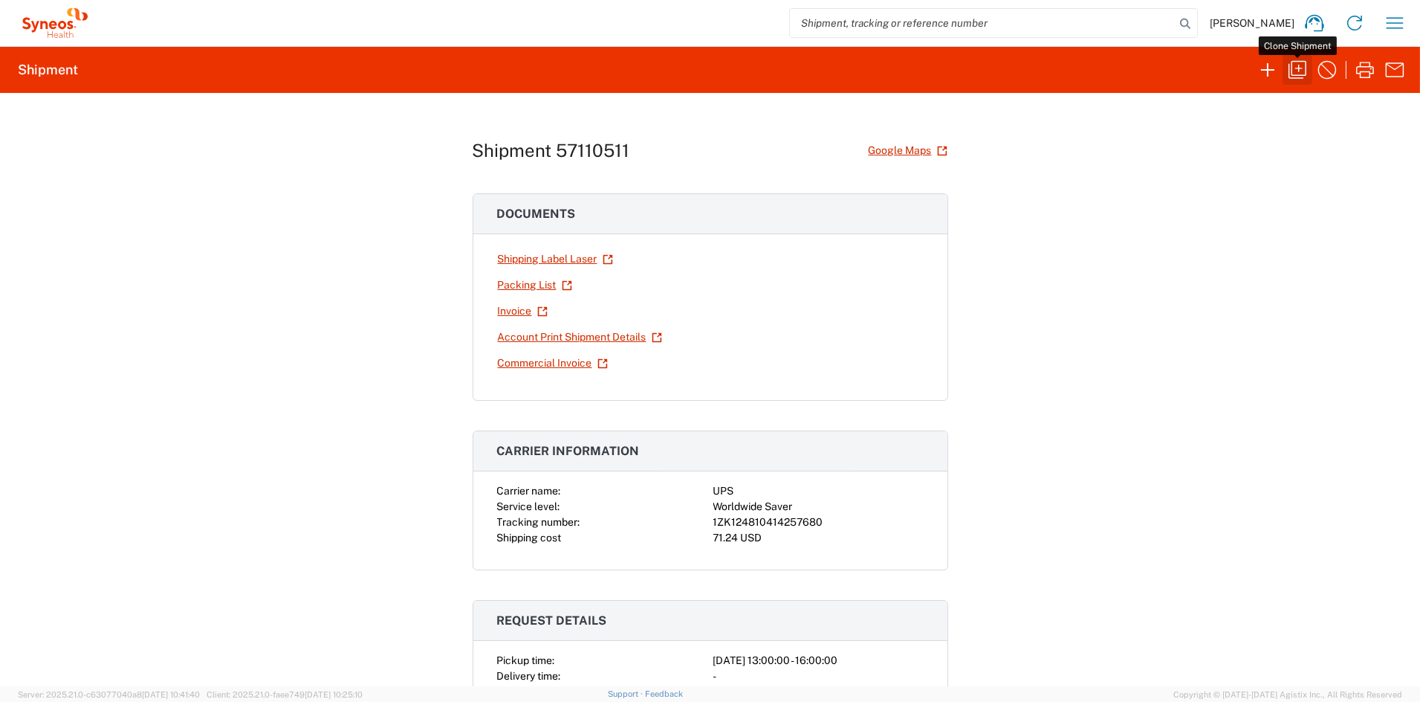
click at [1300, 66] on icon "button" at bounding box center [1298, 70] width 24 height 24
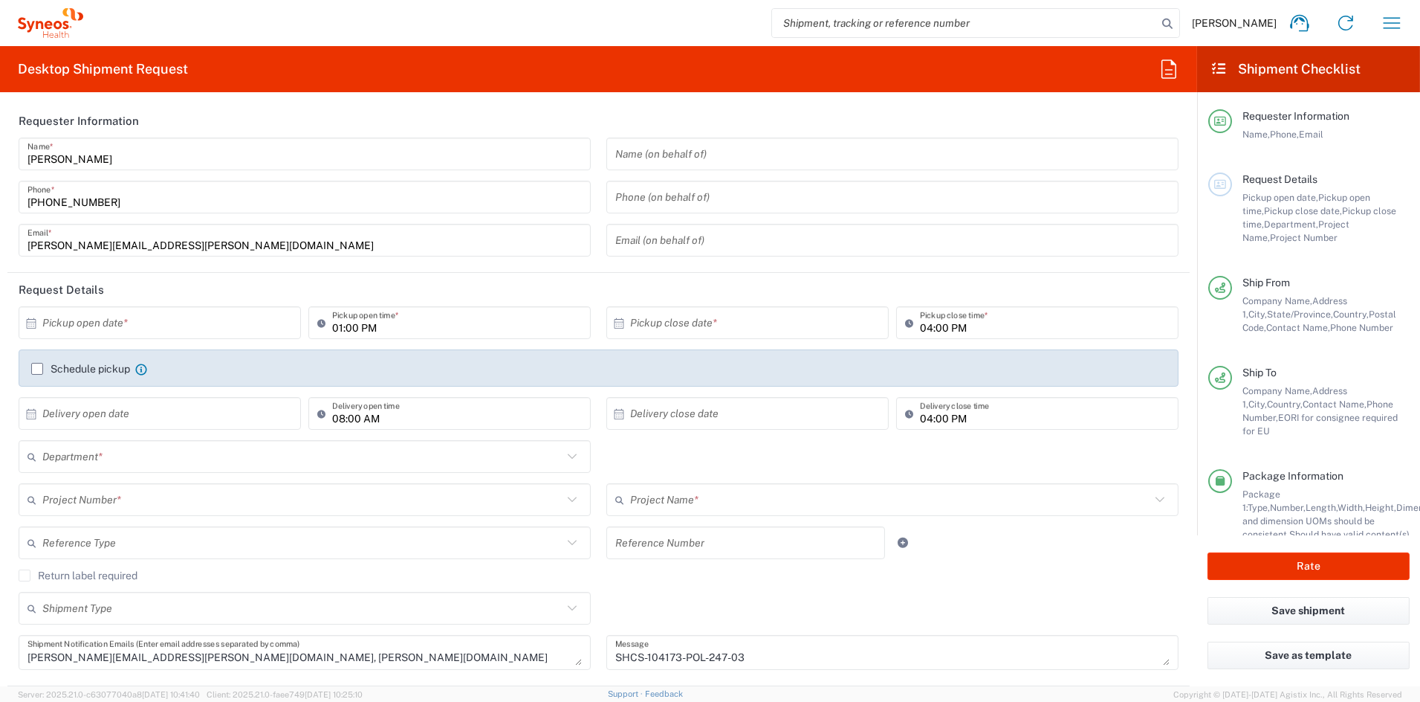
type input "Ohio"
type input "ADUS.STUDO.IC.104173"
type input "Small Box"
type input "6156"
type input "Syneos.voincl.21.104173"
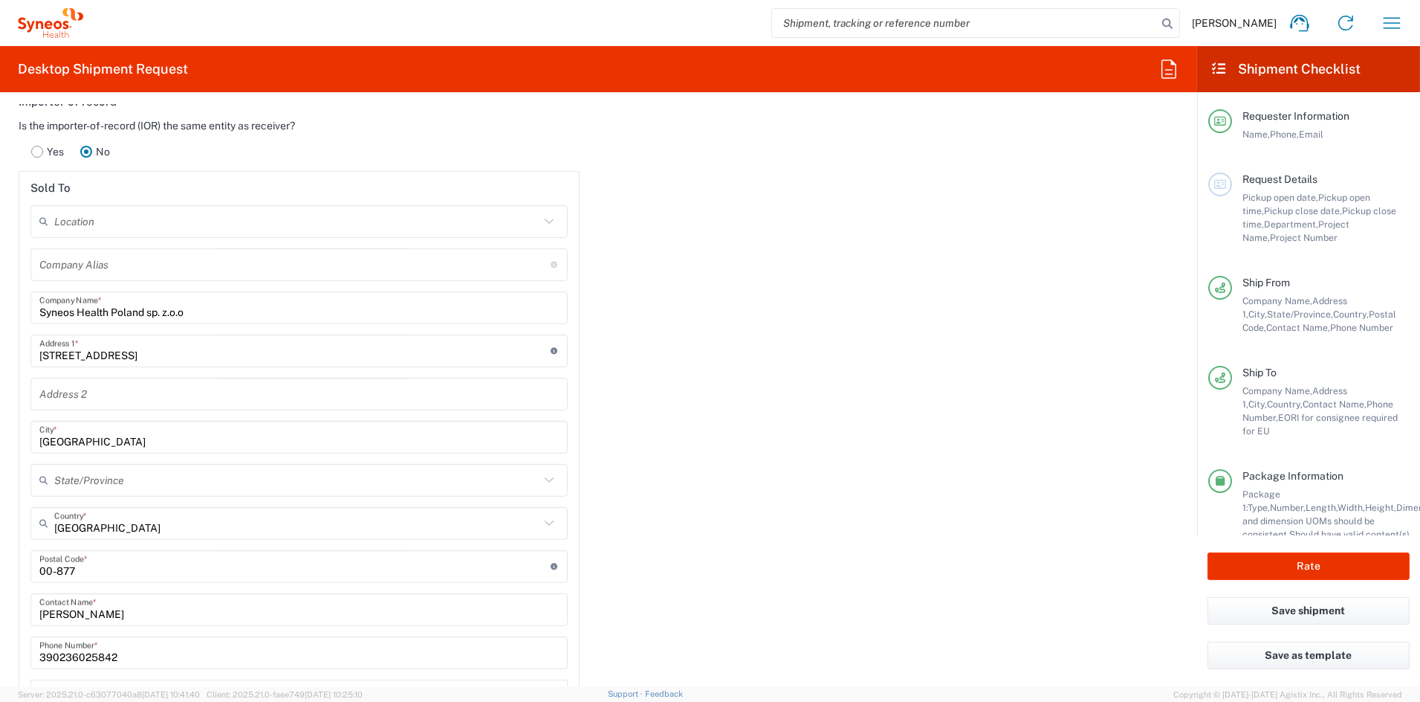
scroll to position [1938, 0]
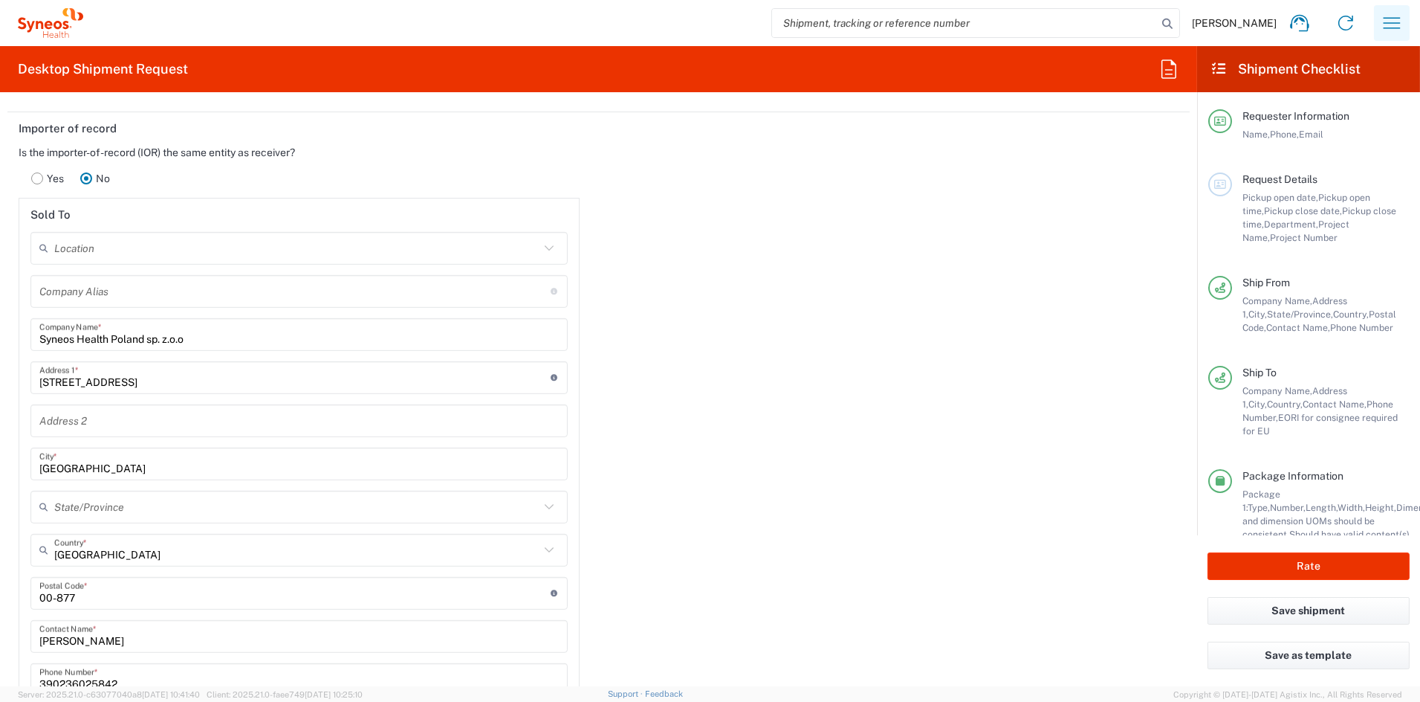
click at [1393, 24] on icon "button" at bounding box center [1392, 23] width 24 height 24
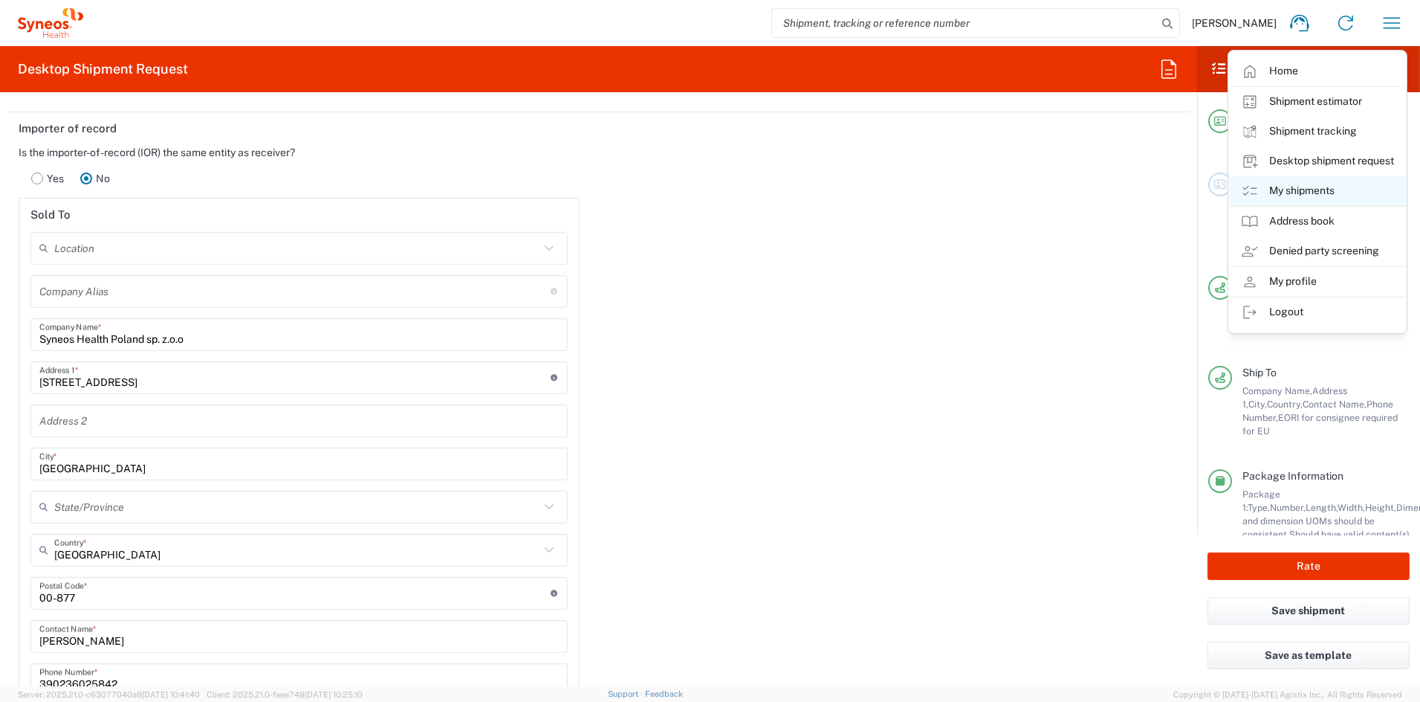
click at [1294, 187] on link "My shipments" at bounding box center [1317, 191] width 177 height 30
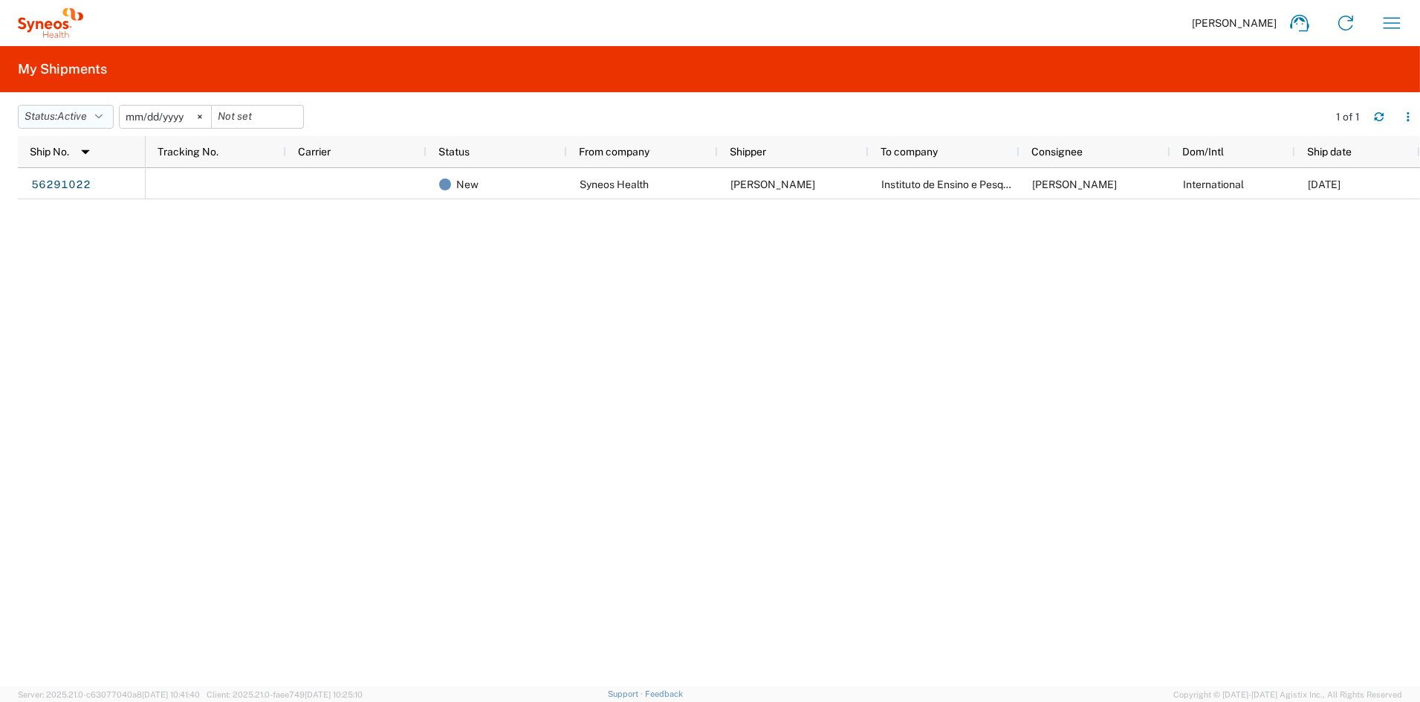
click at [44, 111] on button "Status: Active" at bounding box center [66, 117] width 96 height 24
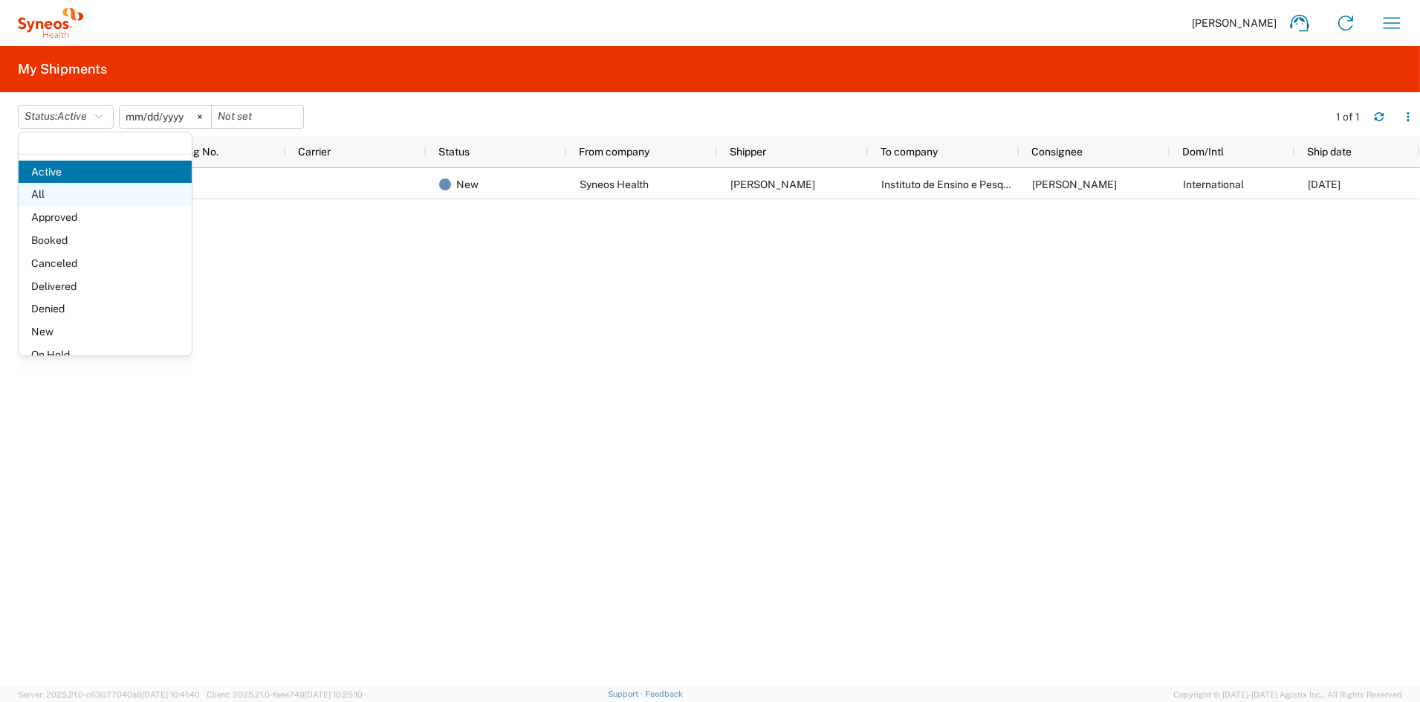
click at [51, 194] on span "All" at bounding box center [105, 194] width 173 height 23
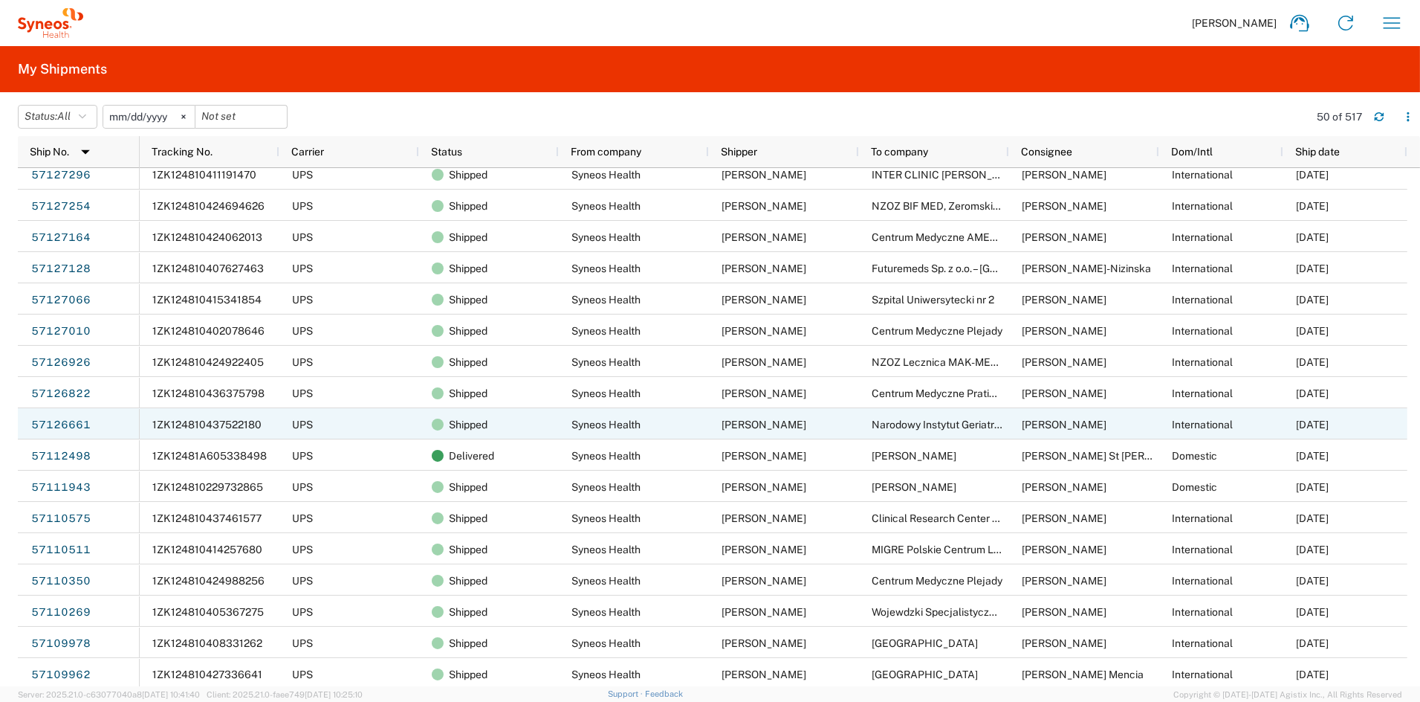
scroll to position [75, 0]
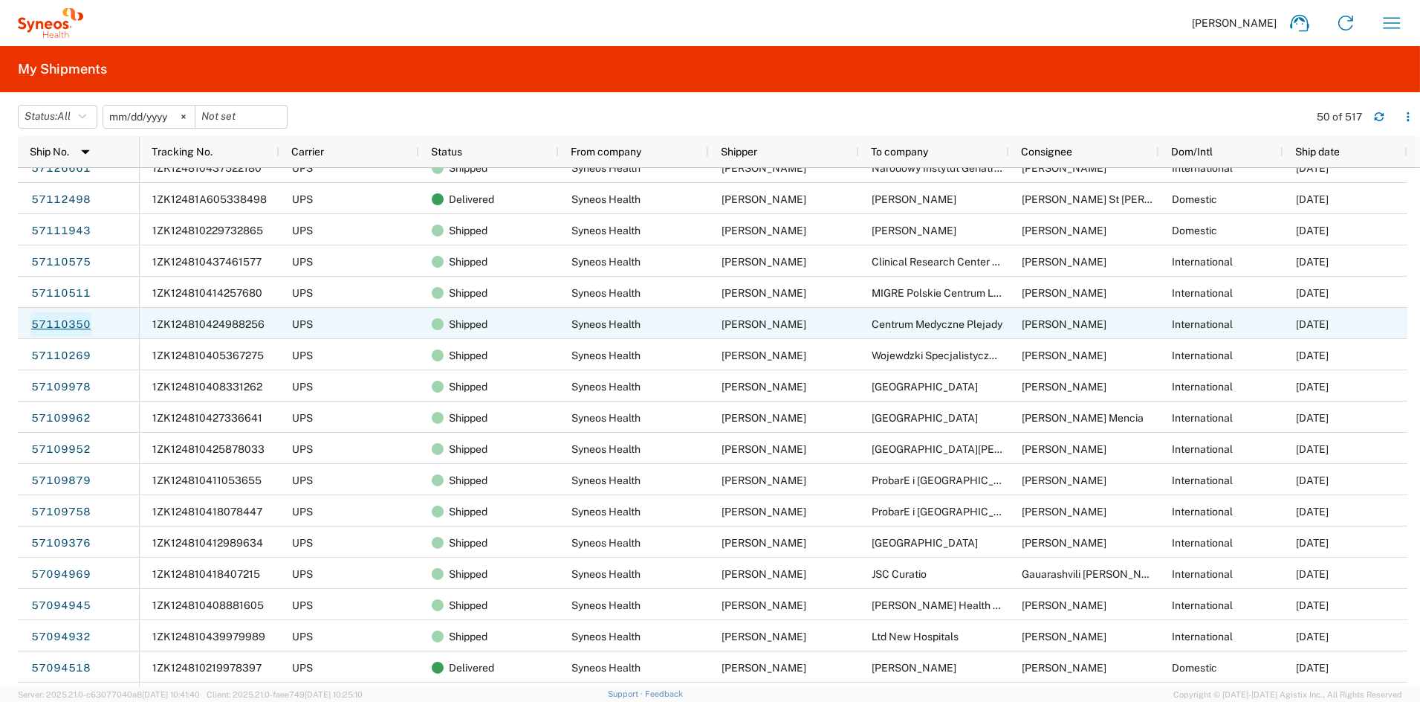
click at [72, 321] on link "57110350" at bounding box center [60, 324] width 61 height 24
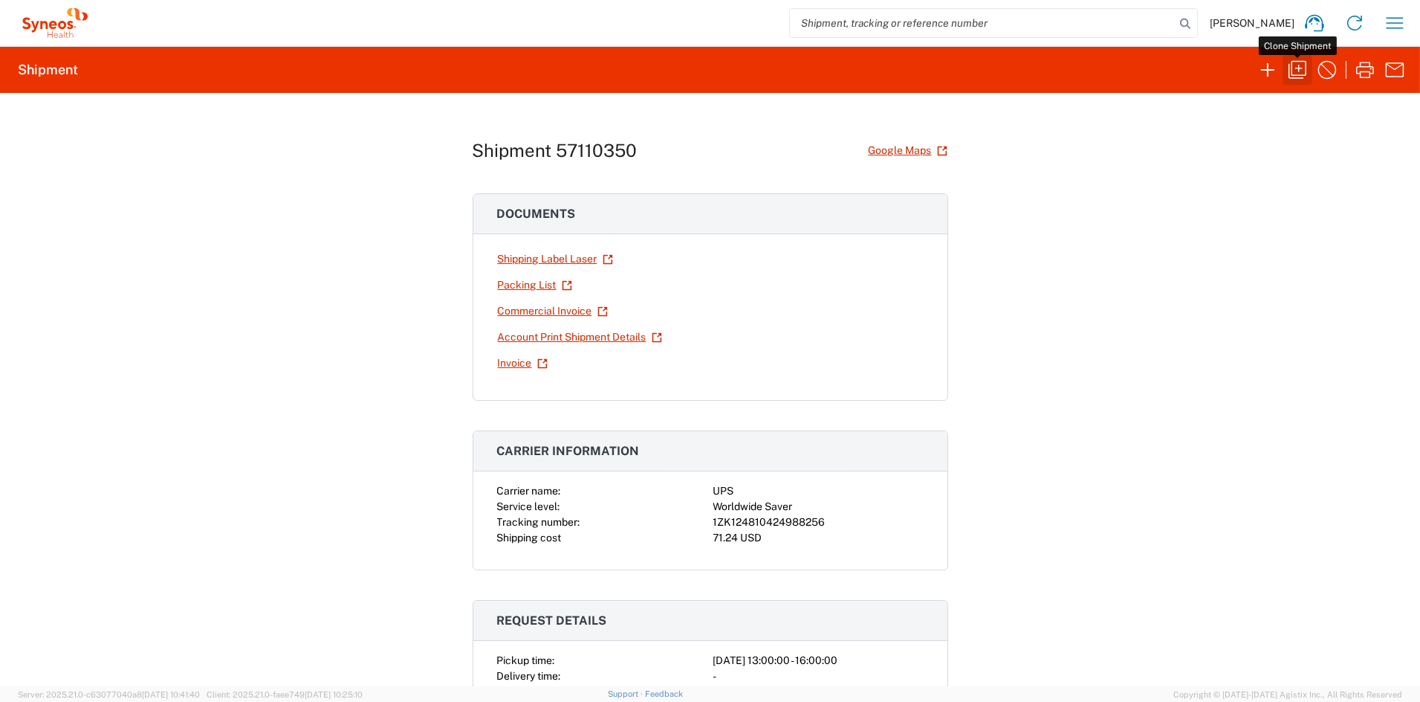
click at [1301, 70] on icon "button" at bounding box center [1298, 70] width 24 height 24
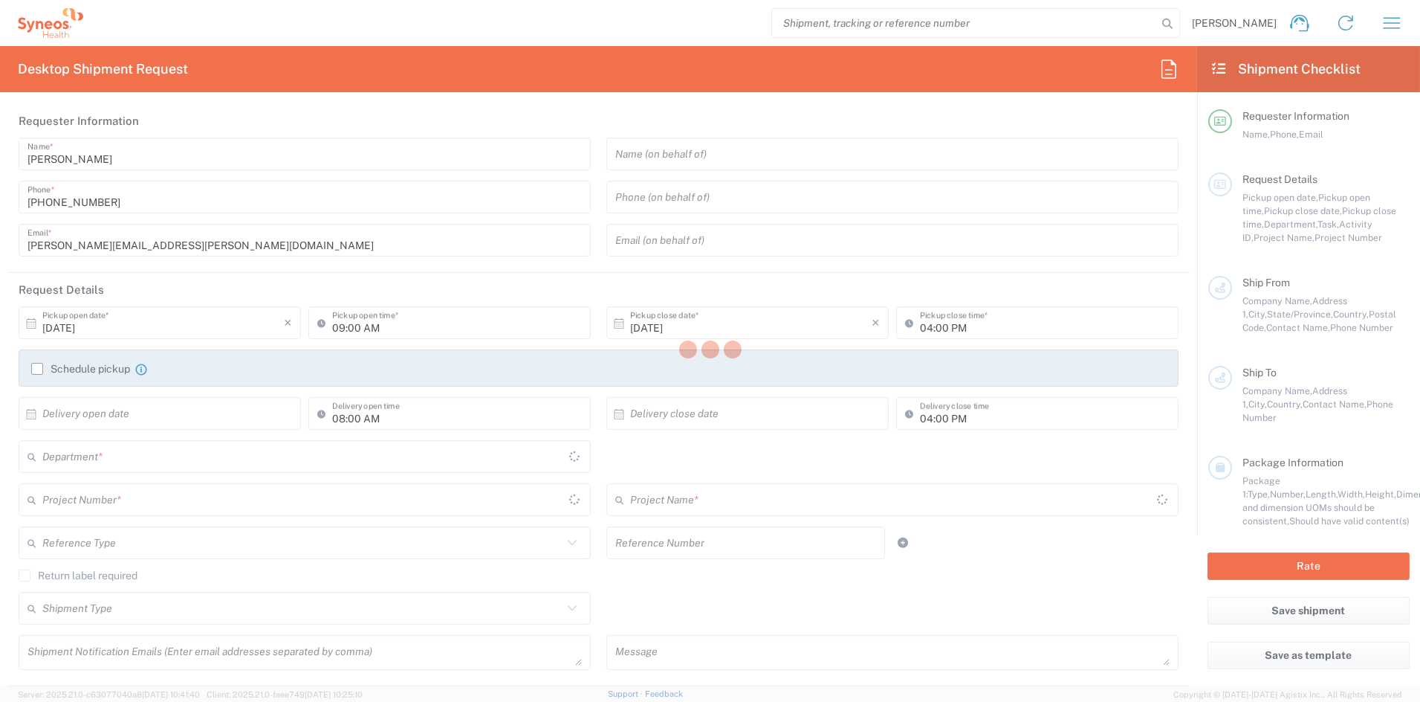
type input "catherine.rupp@syneoshealth.com"
type input "01:00 PM"
type textarea "elena.cappelletti@syneoshealth.com, catherine.rupp@syneoshealth.com"
type textarea "SHCS-104173-POL-245-02"
type input "Syneos Health Communications-Westerville OH"
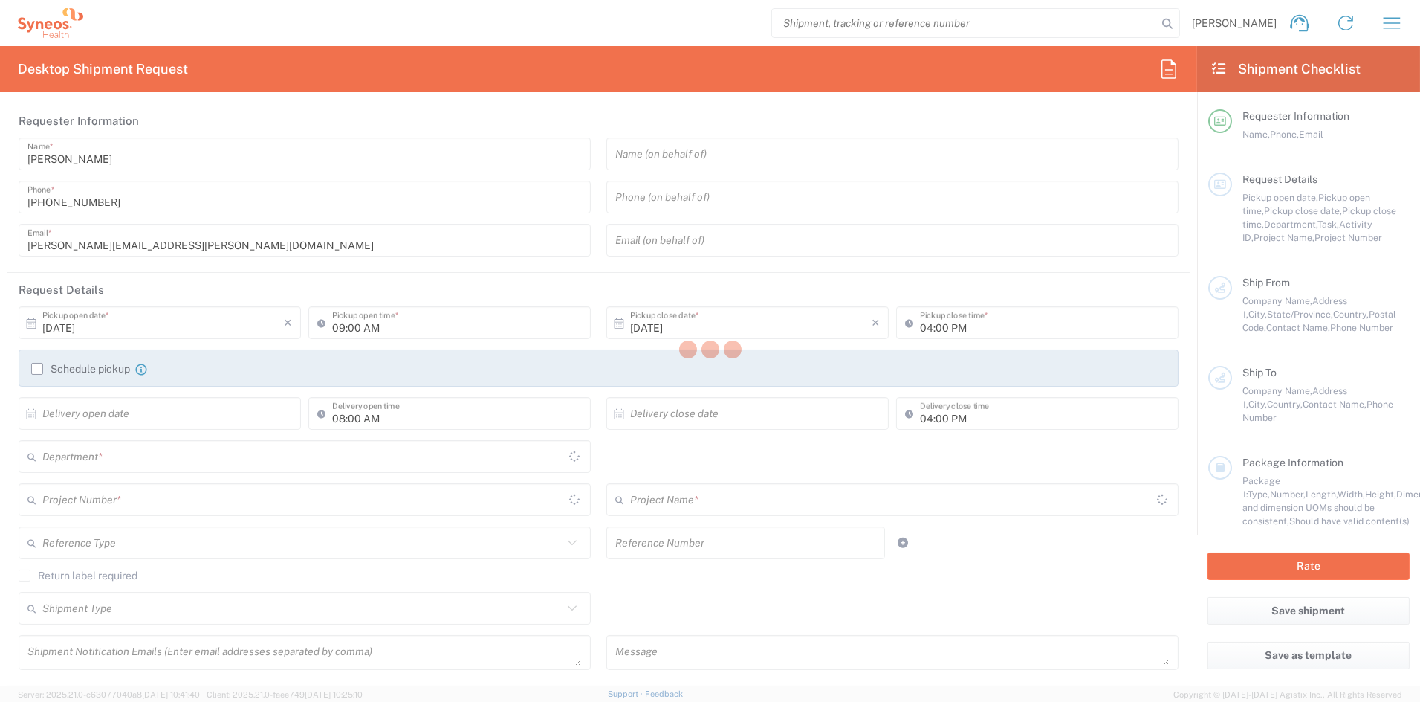
type input "Syneos Health"
type input "500 Olde Worthington Road"
type input "Westerville"
type input "43082"
type input "John Popp"
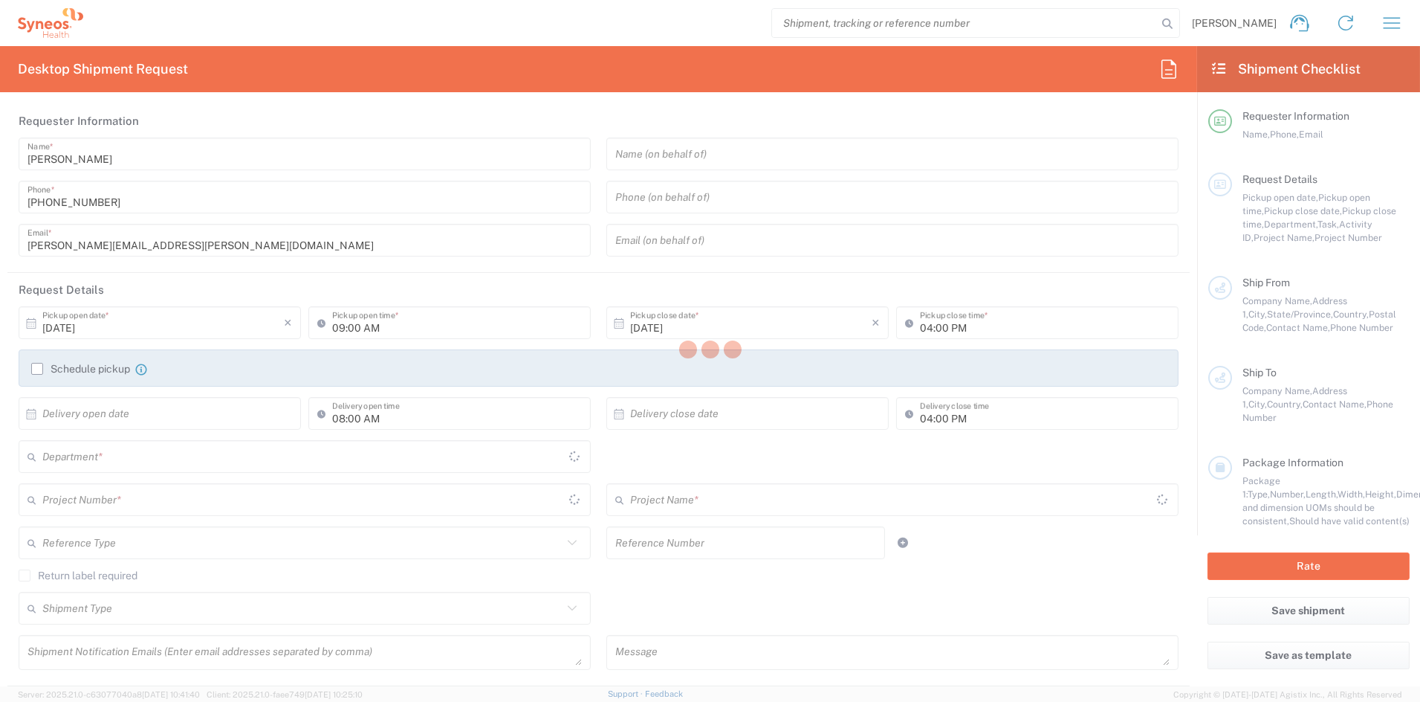
type input "1-919-379-0330"
type input "john.popp@syneoshealth.com"
type input "Centrum Medyczne Plejady"
type input "ul.Tadeusza szafrana 5D/U2-U5"
type input "Krakow"
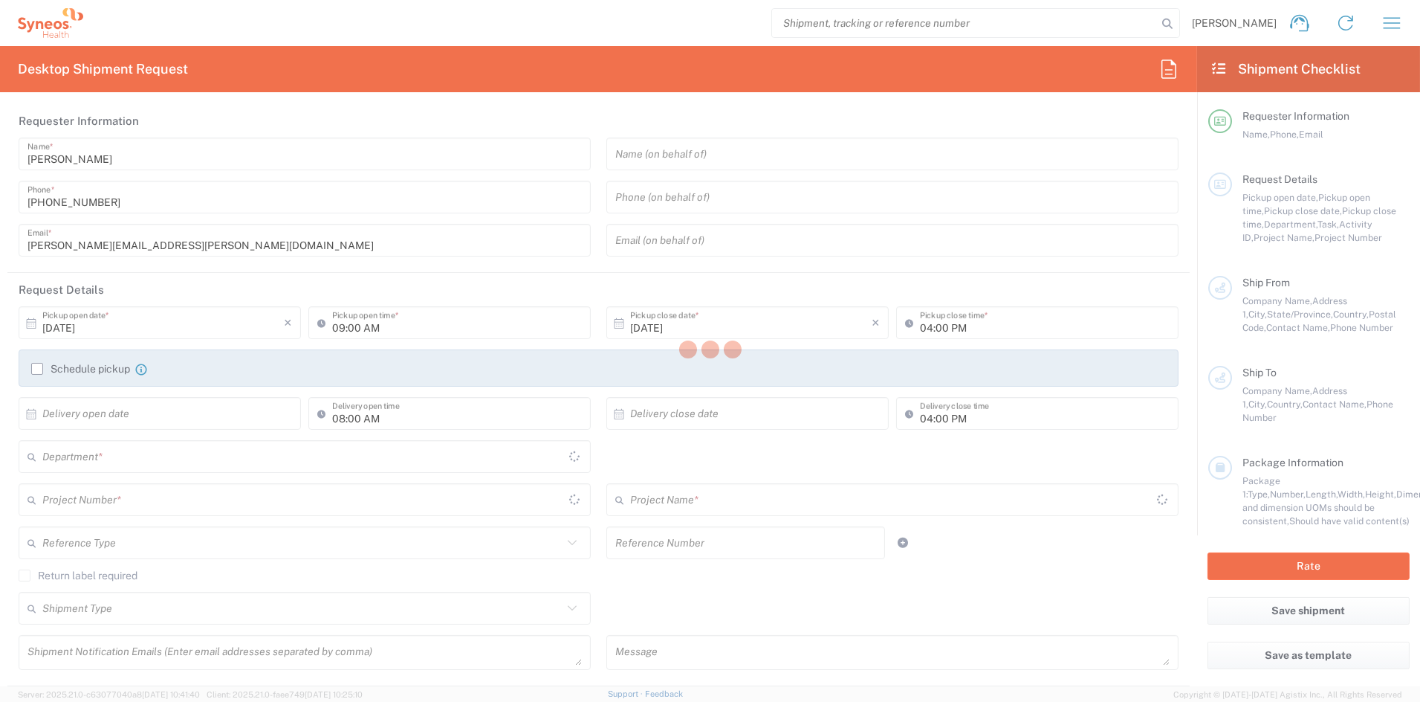
type input "Poland"
type input "30-363"
type input "Anna Jagielska"
type input "48515806024"
type input "Business (General)"
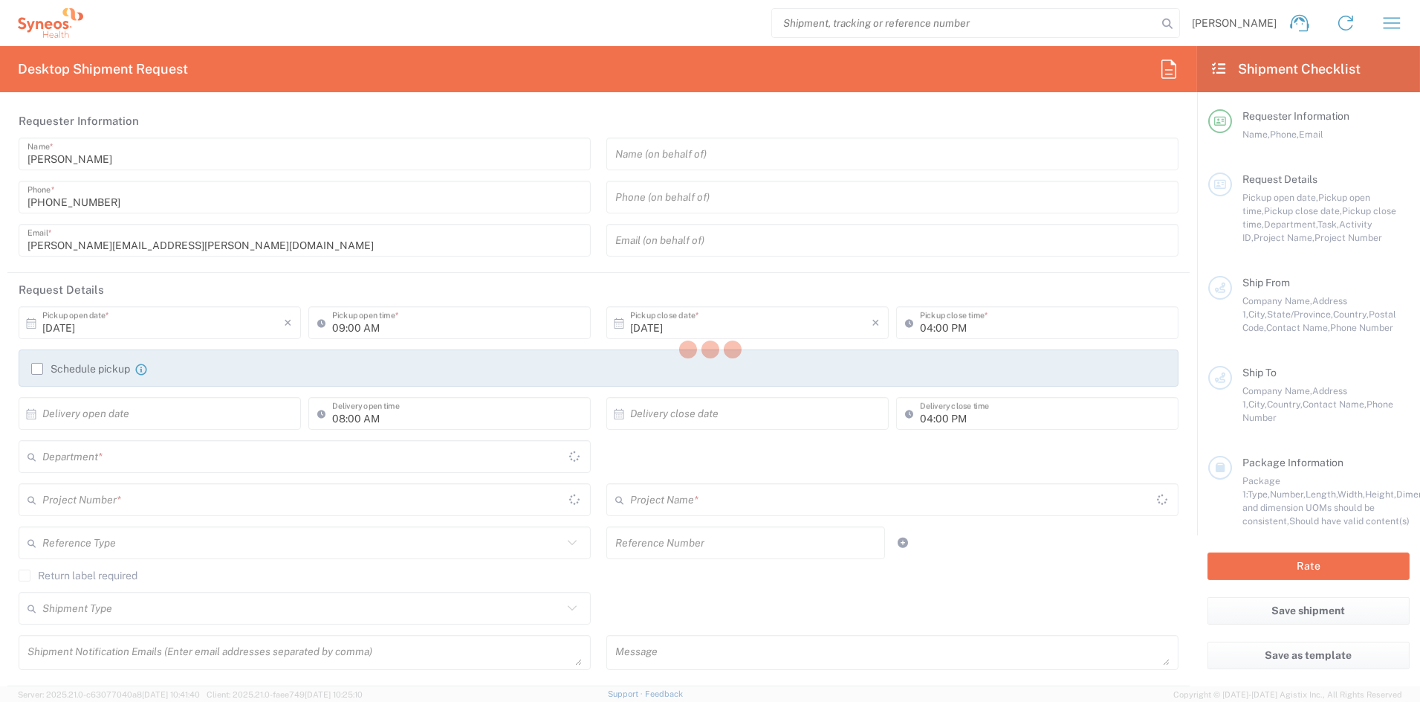
type input "Adult Signature Required"
type input "Sender/Shipper"
type input "Sold"
type input "Sender/Shipper"
type input "Delivery Duty Paid"
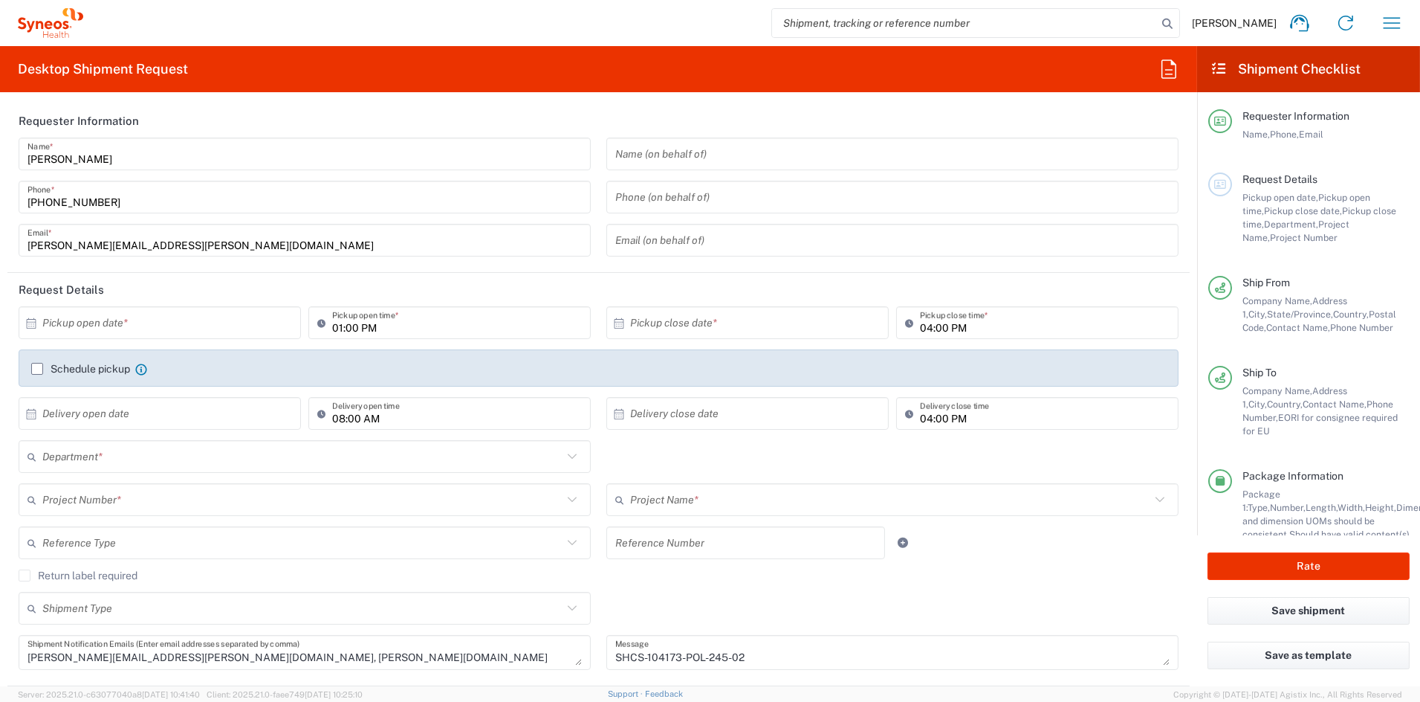
type input "Ohio"
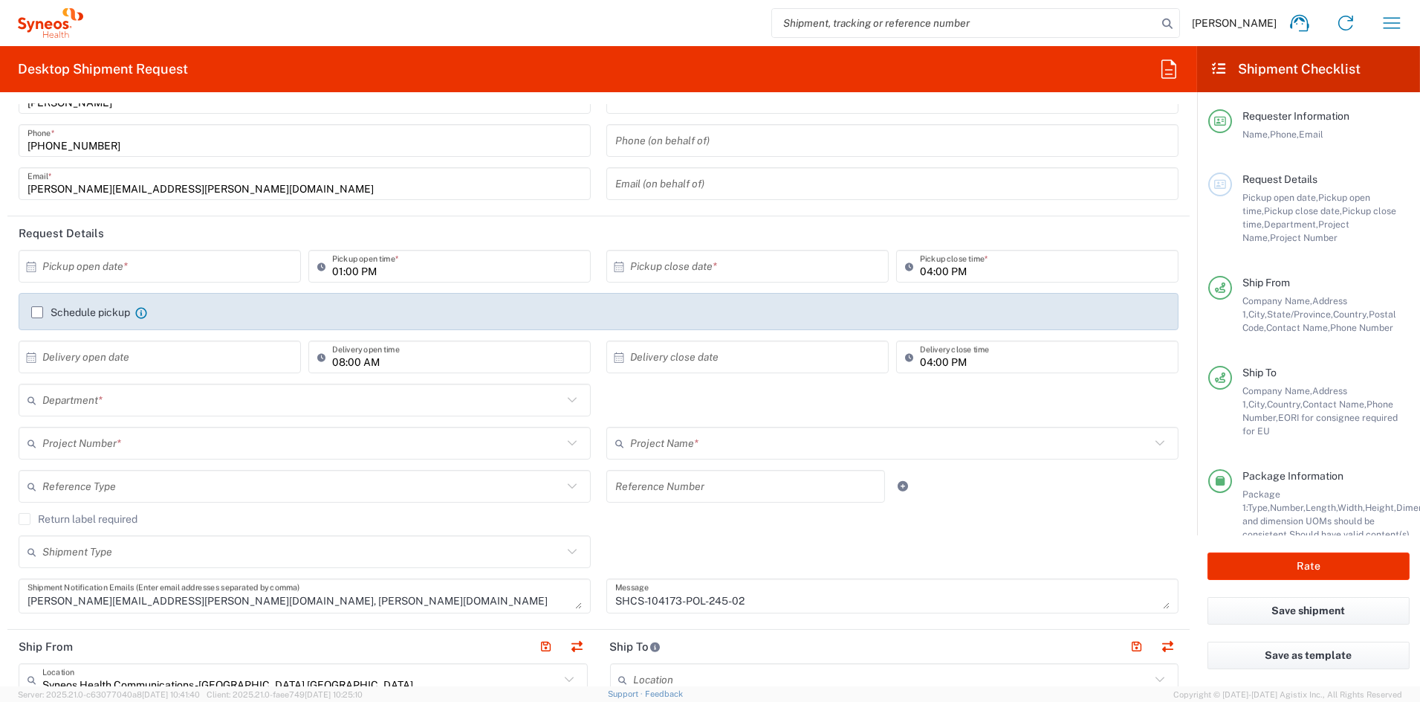
type input "6156"
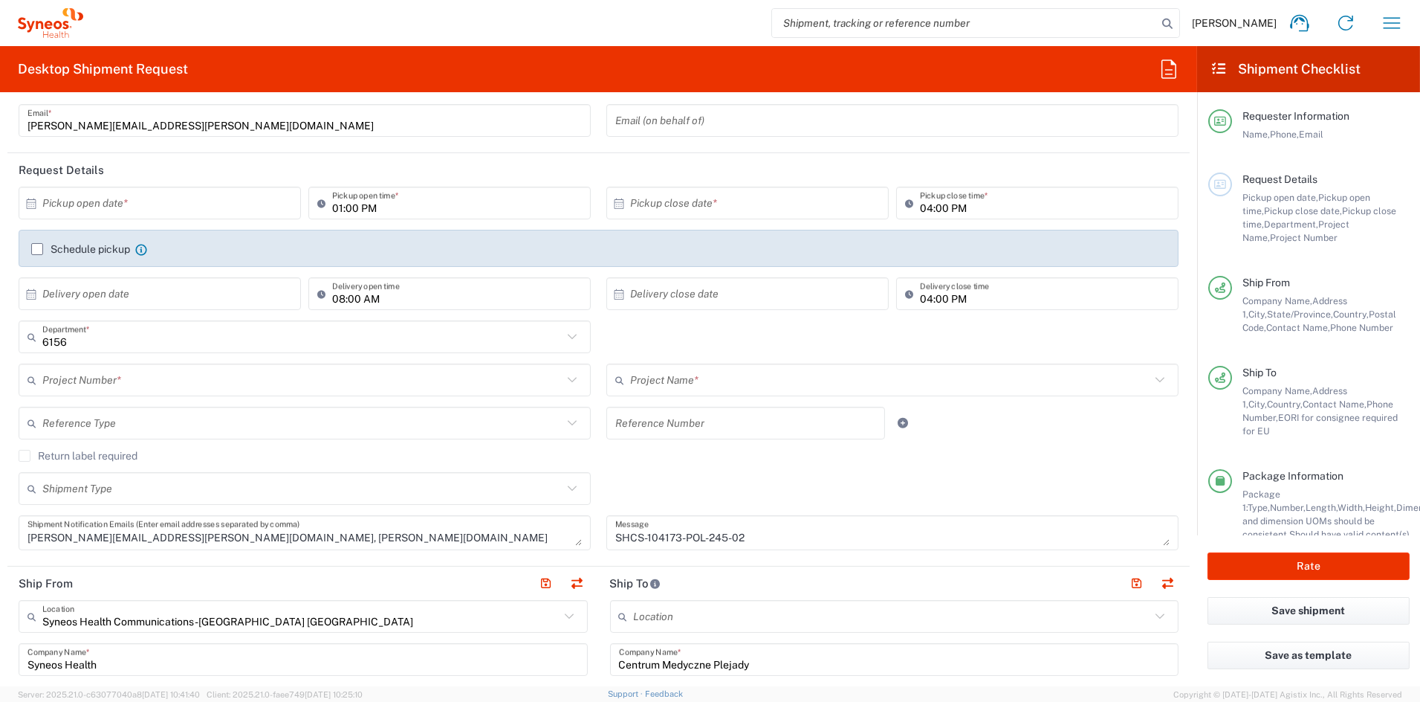
type input "ADUS.STUDO.IC.104173"
type input "Small Box"
type input "Syneos.voincl.21.104173"
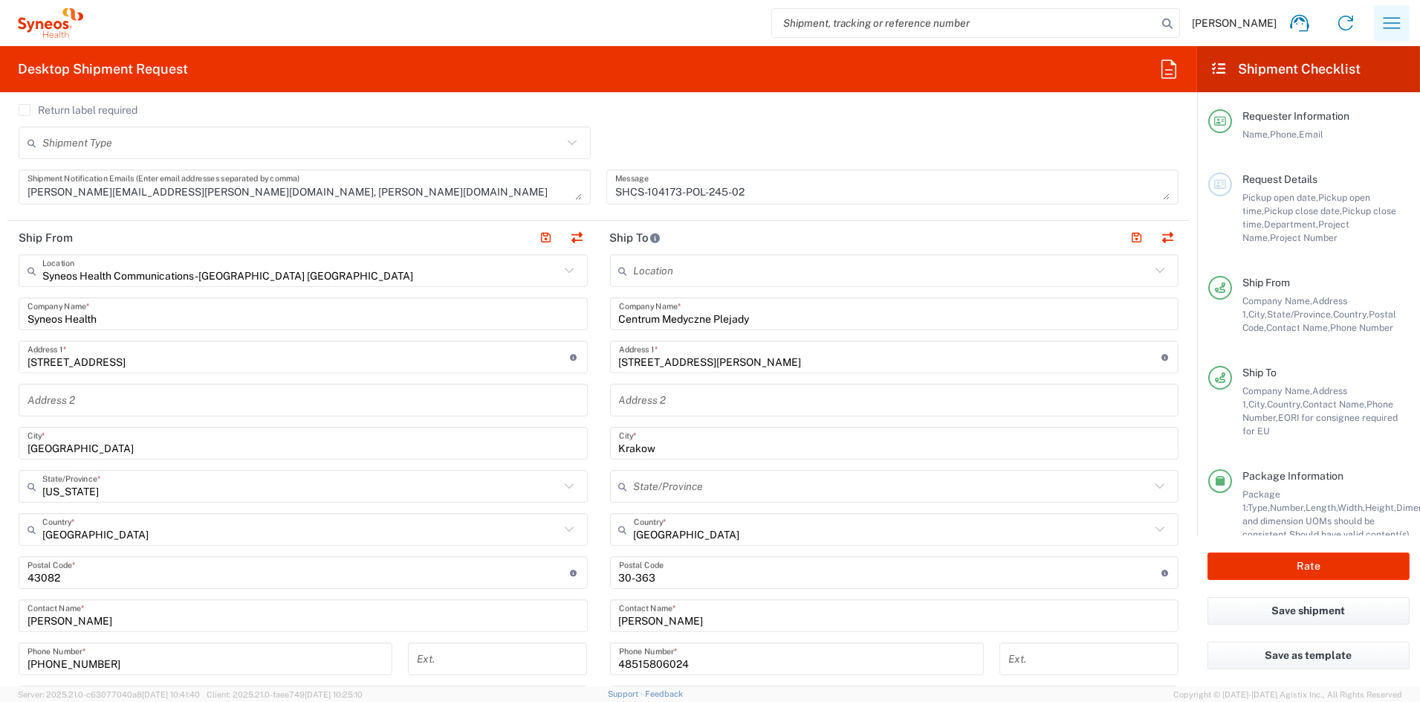
click at [1387, 19] on icon "button" at bounding box center [1392, 23] width 24 height 24
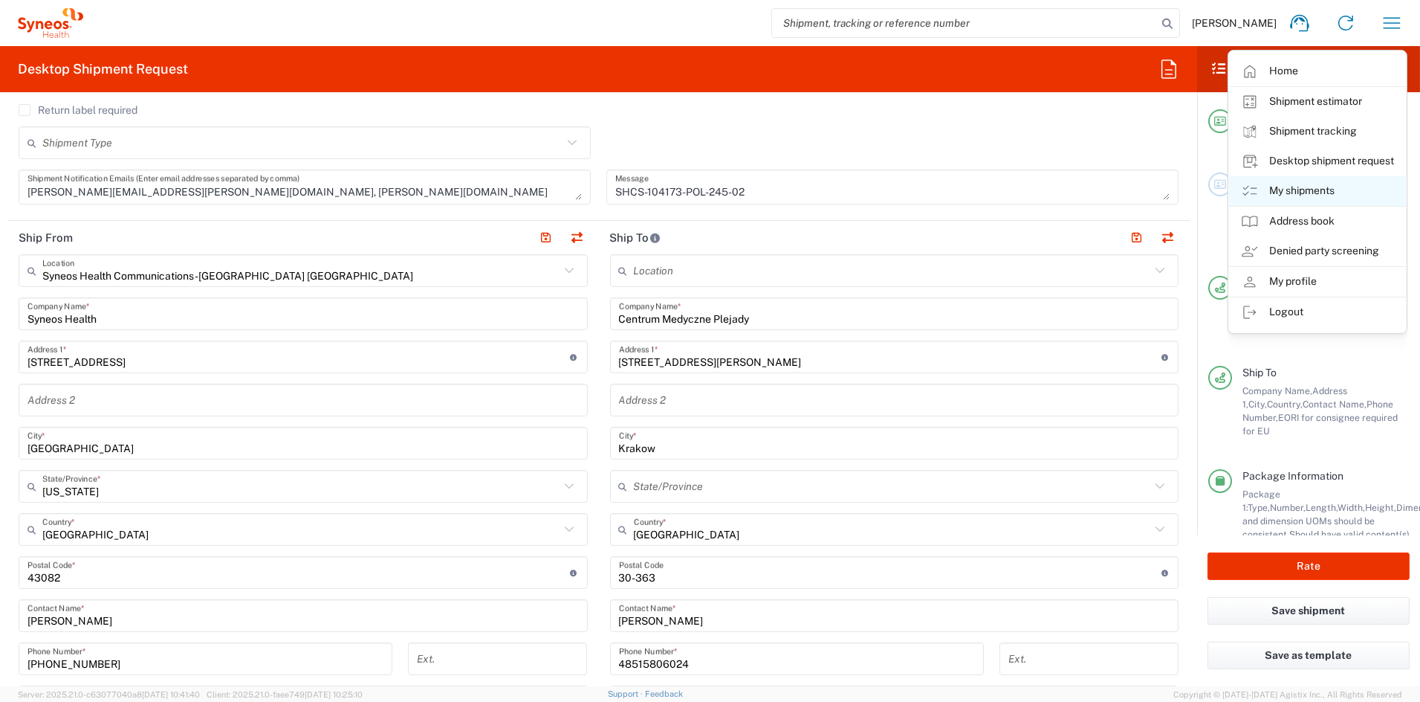
click at [1308, 187] on link "My shipments" at bounding box center [1317, 191] width 177 height 30
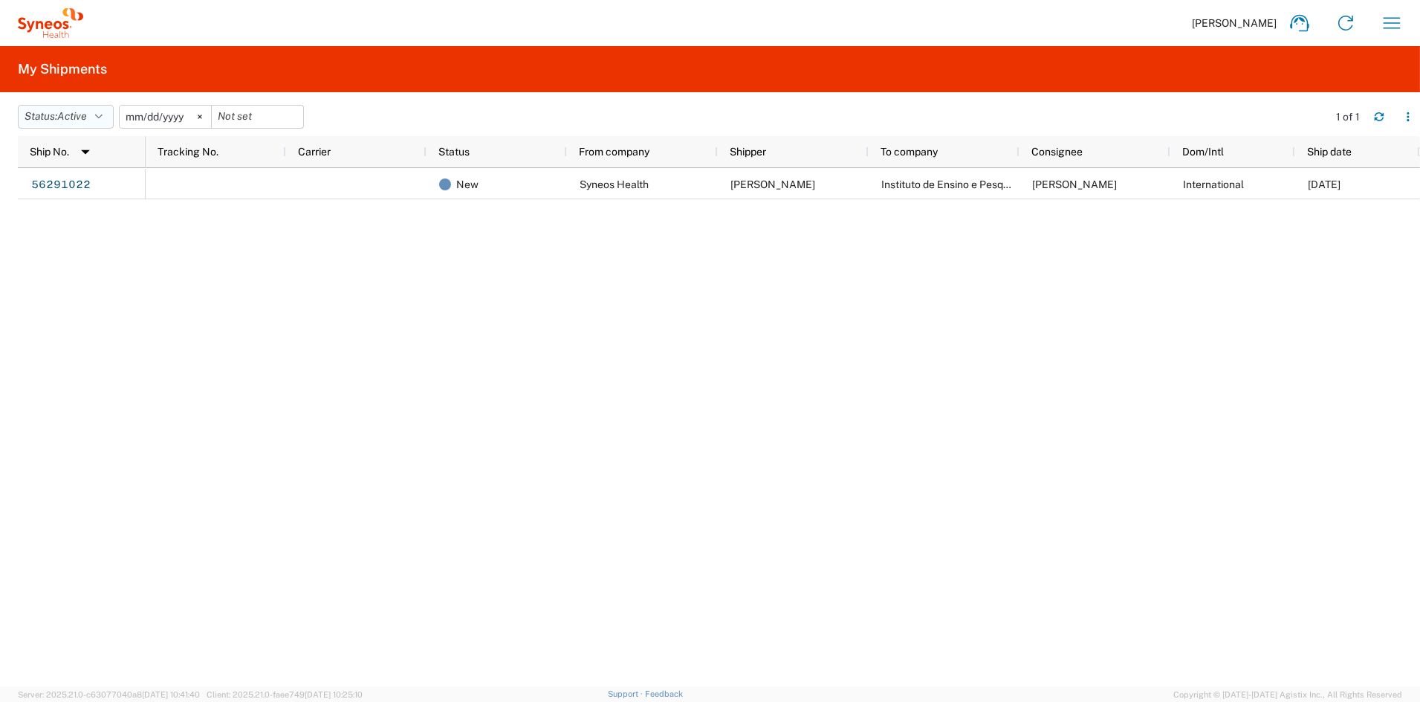
click at [65, 111] on span "Active" at bounding box center [72, 116] width 30 height 12
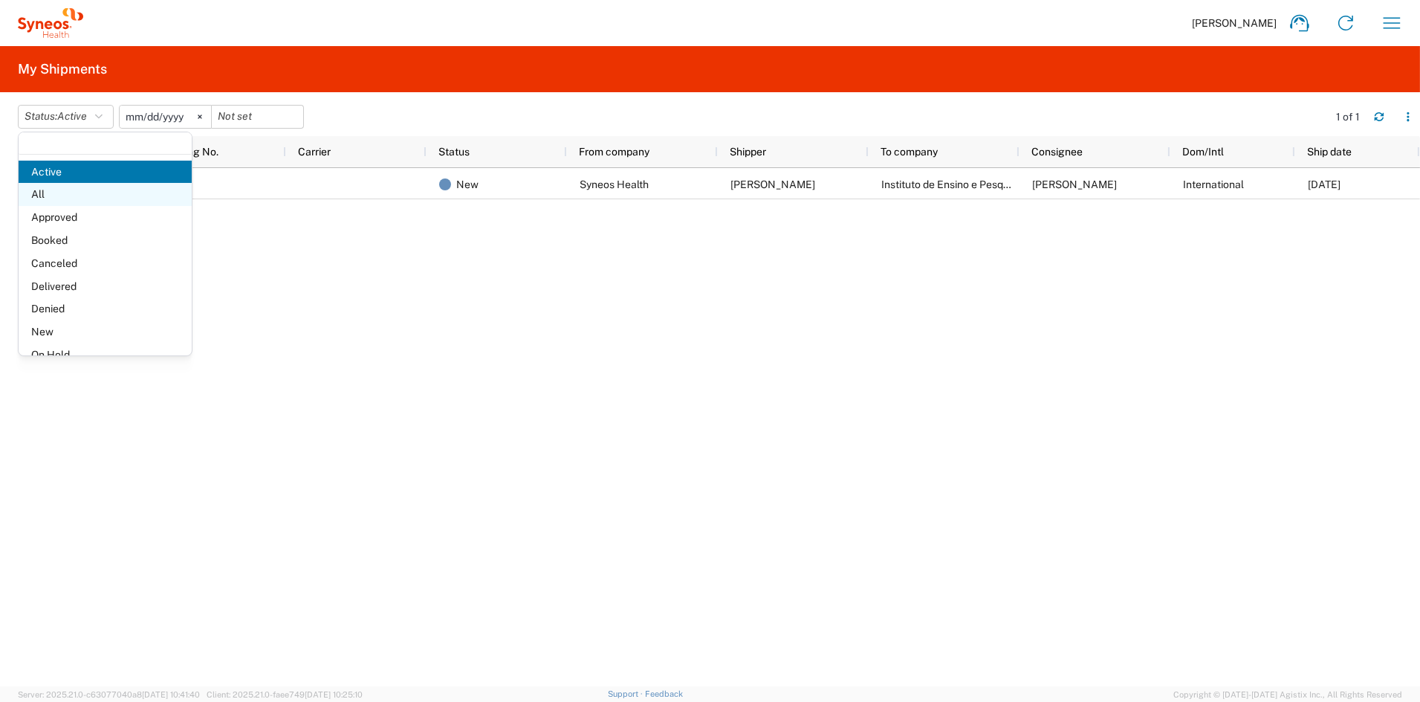
click at [61, 197] on span "All" at bounding box center [105, 194] width 173 height 23
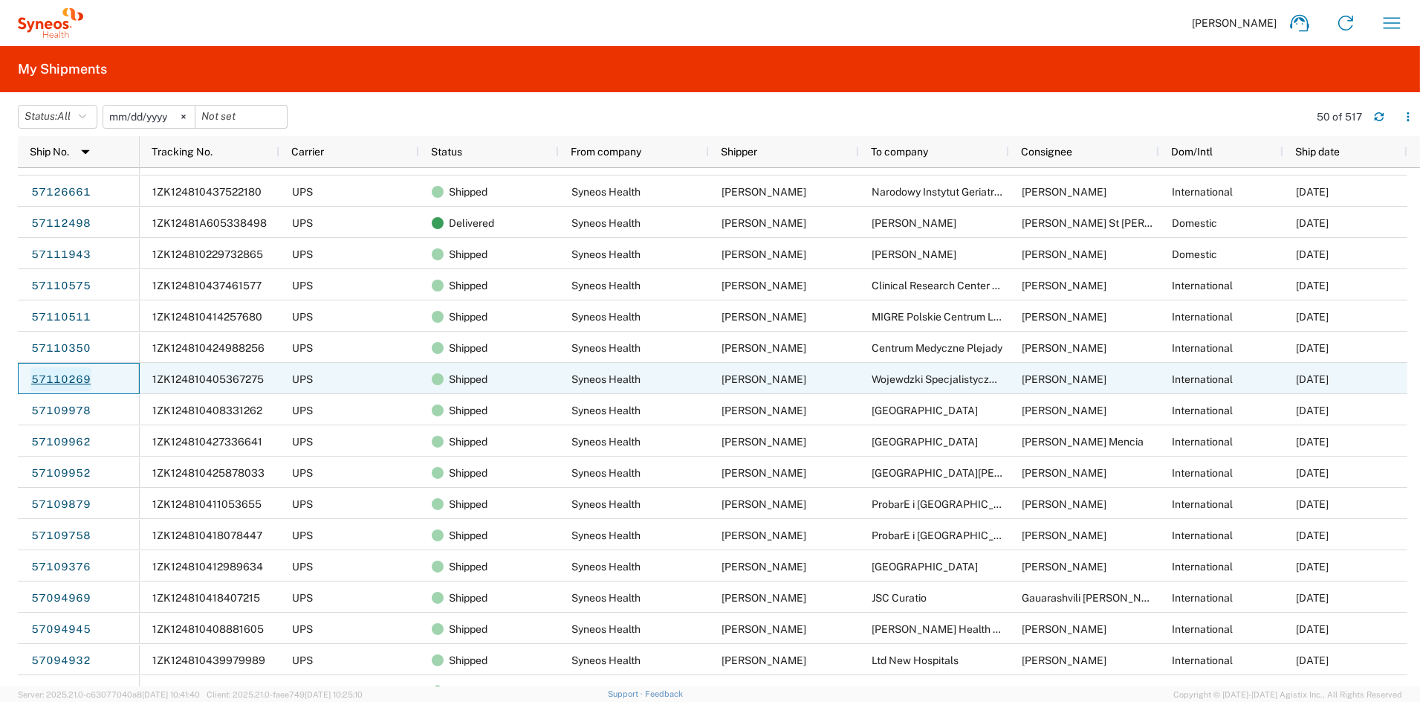
click at [72, 376] on link "57110269" at bounding box center [60, 379] width 61 height 24
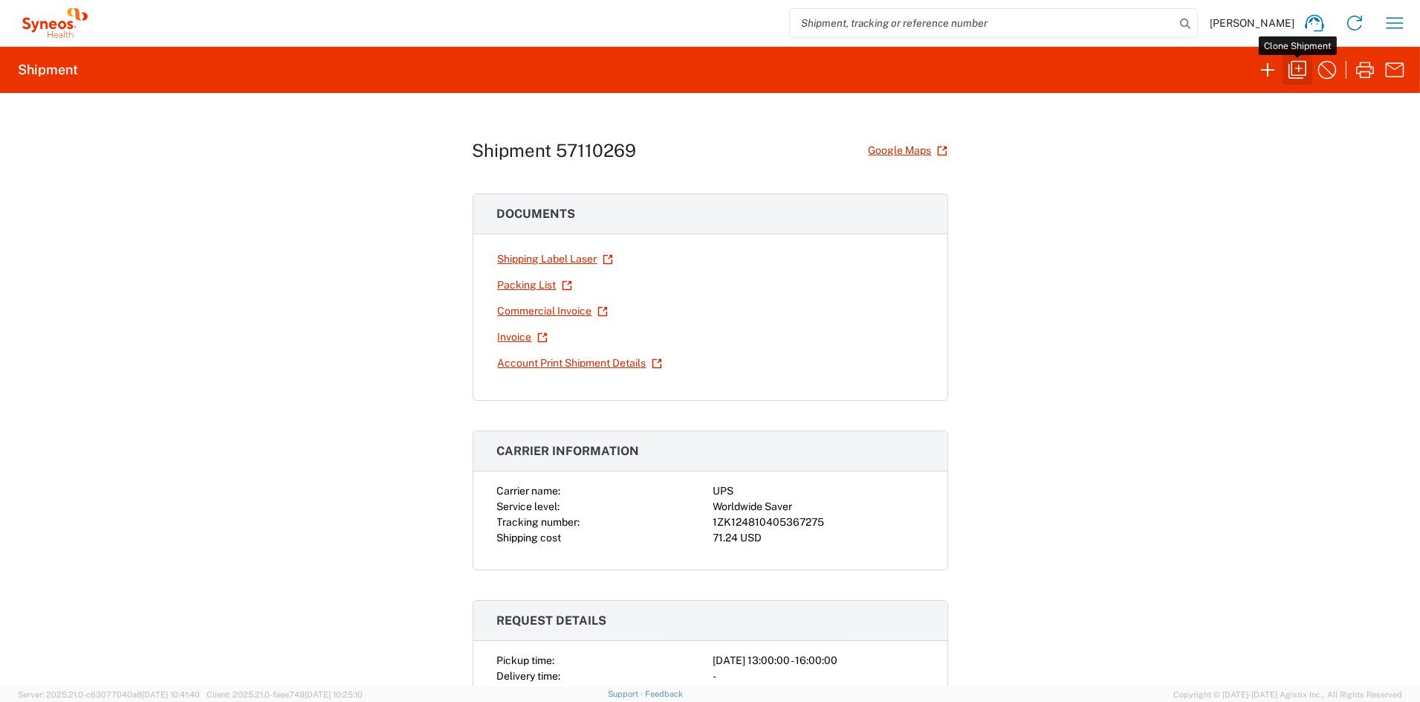
click at [1304, 65] on icon "button" at bounding box center [1298, 70] width 24 height 24
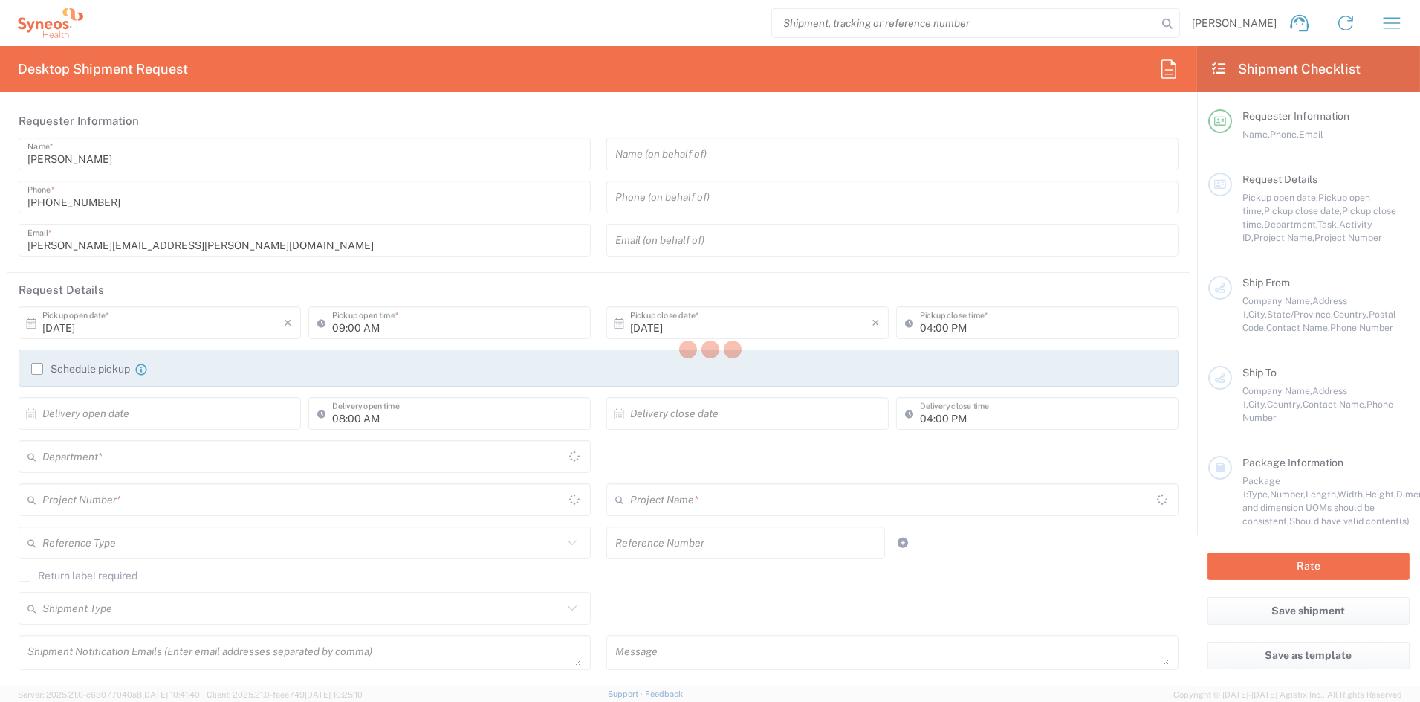
type input "catherine.rupp@syneoshealth.com"
type input "01:00 PM"
type textarea "elena.cappelletti@syneoshealth.com, catherine.rupp@syneoshealth.com"
type textarea "SHCS-104173-POL-241-01"
type input "Syneos Health Communications-Westerville OH"
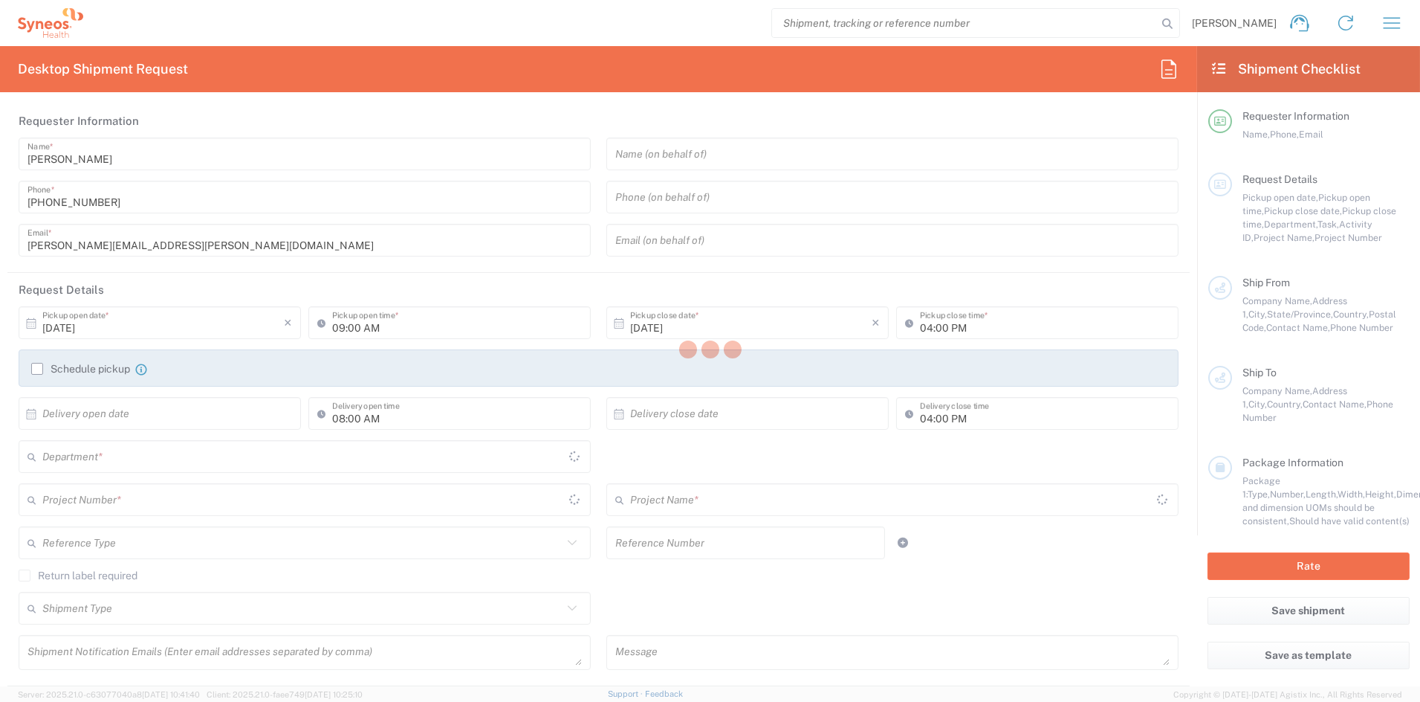
type input "Syneos Health"
type input "500 Olde Worthington Road"
type input "Westerville"
type input "43082"
type input "John Popp"
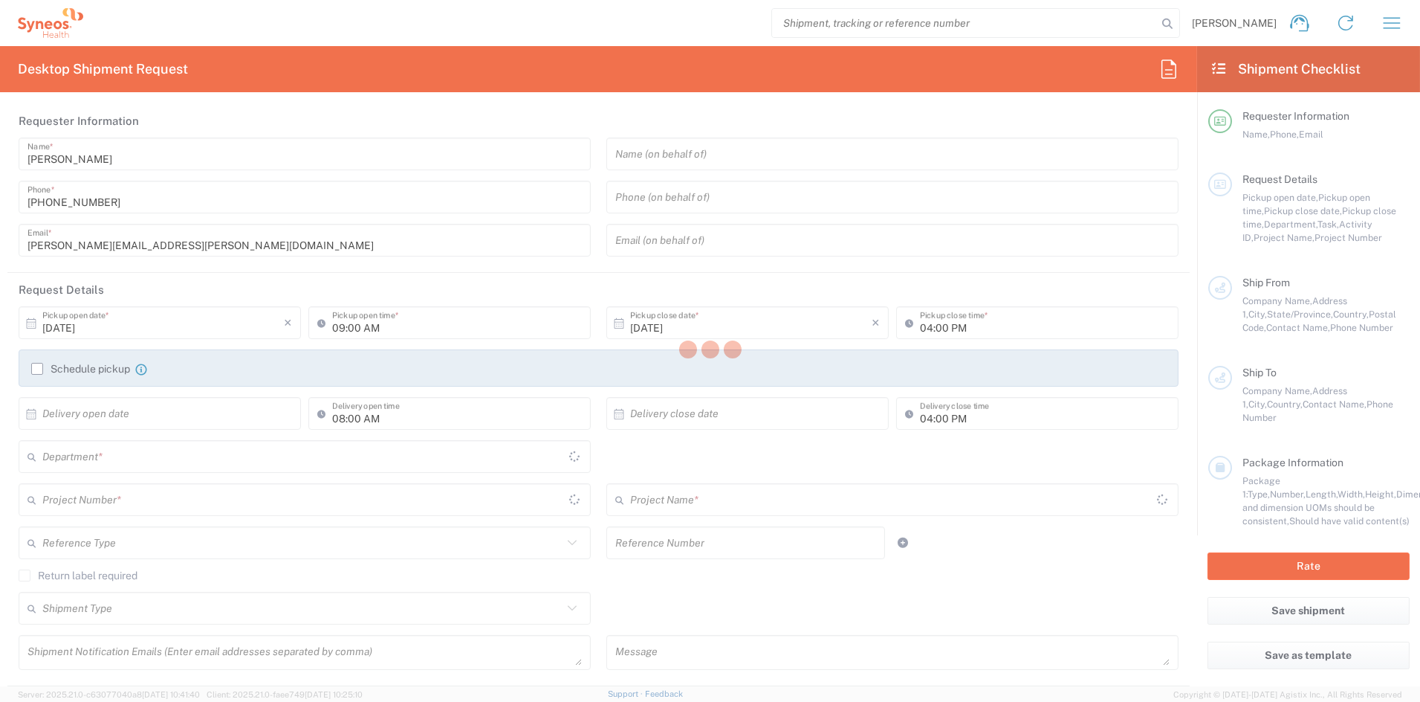
type input "1-919-379-0330"
type input "john.popp@syneoshealth.com"
type input "Wojewdzki Specjalistyczny Szpital Dziecicy im. sw. Ludwika w Krakowie"
type input "Ulica Strzelecka 2"
type input "Krakow"
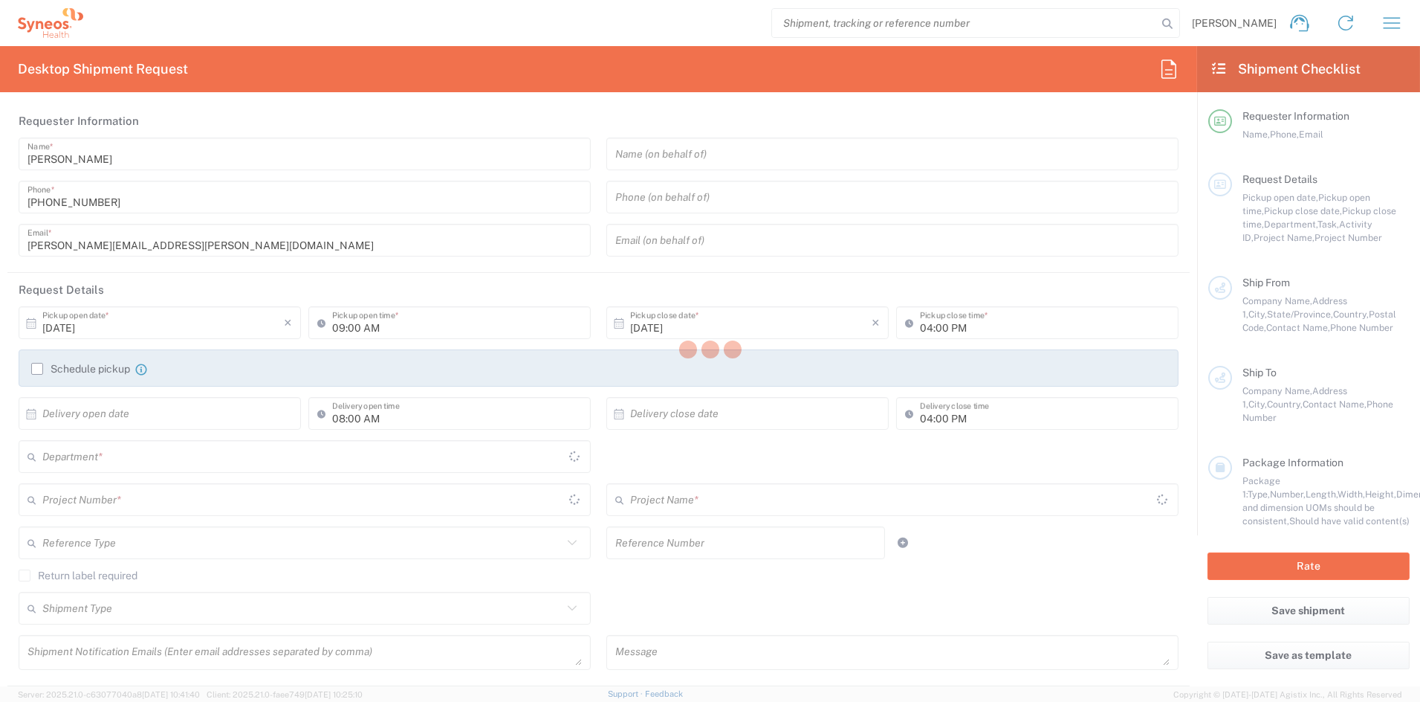
type input "Poland"
type input "31-503"
type input "Bozena Bando"
type input "48126198623"
type input "Business (General)"
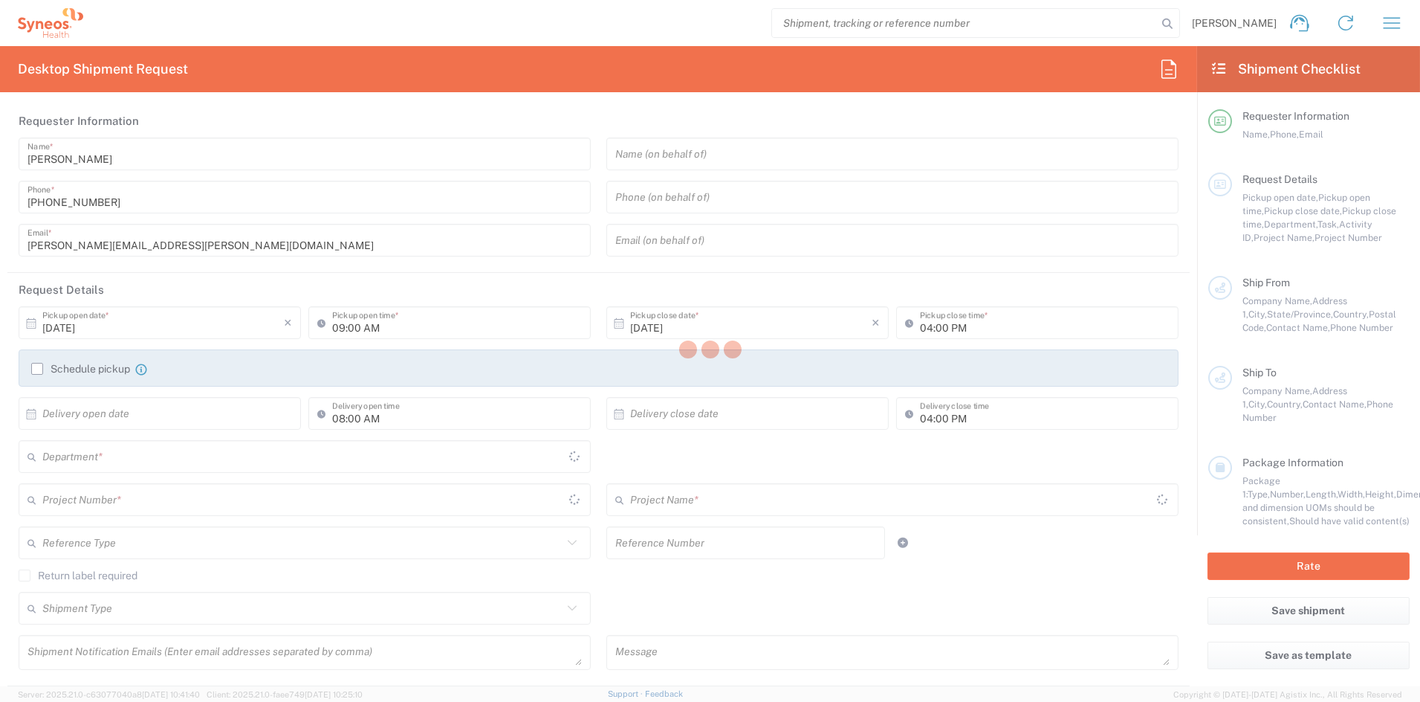
type input "Adult Signature Required"
type input "Sender/Shipper"
type input "Sold"
type input "Sender/Shipper"
type input "Delivery Duty Paid"
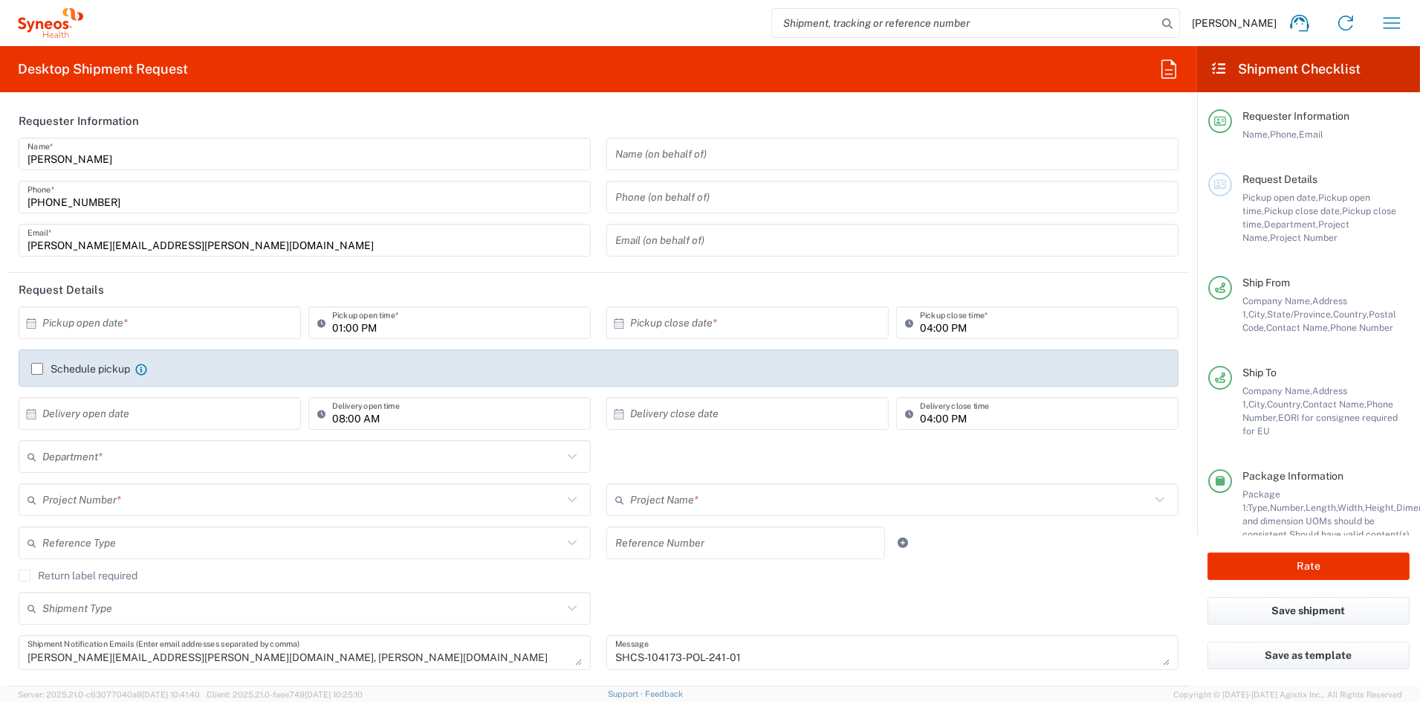
type input "Ohio"
type input "6156"
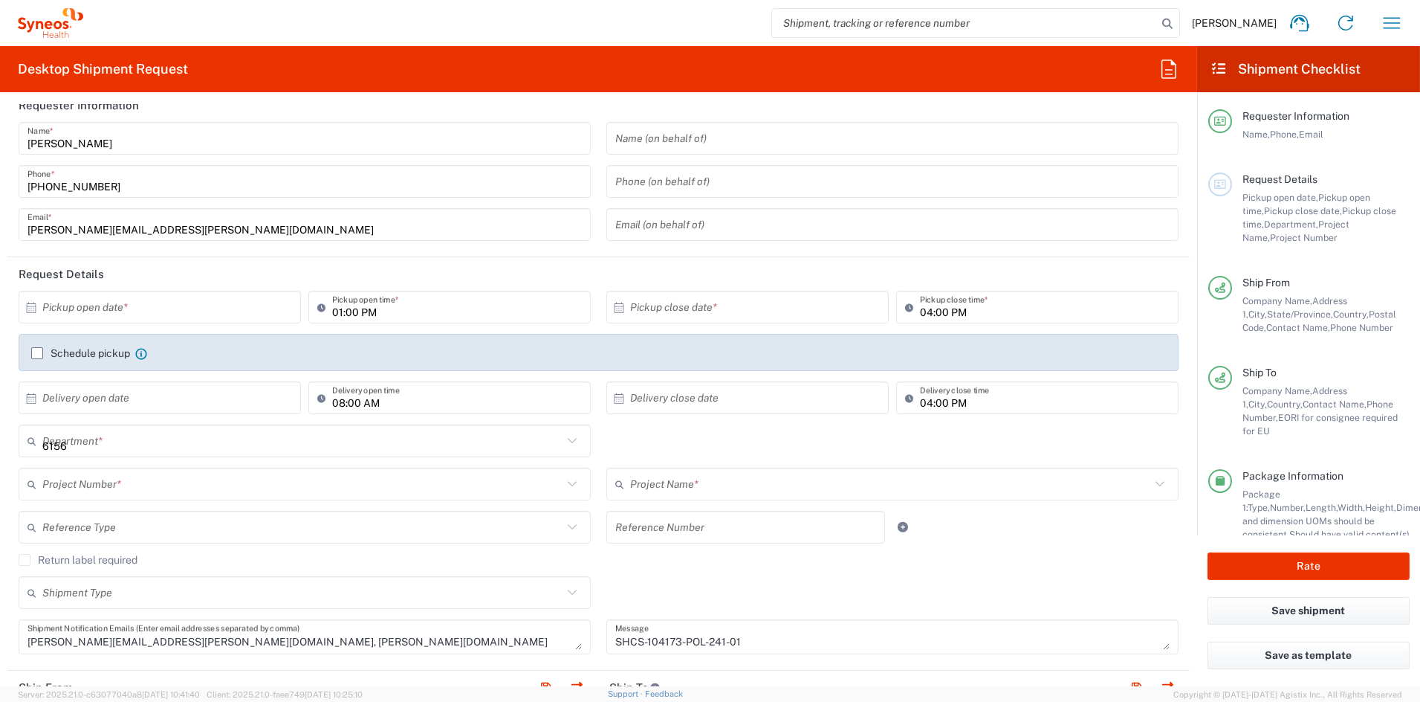
type input "ADUS.STUDO.IC.104173"
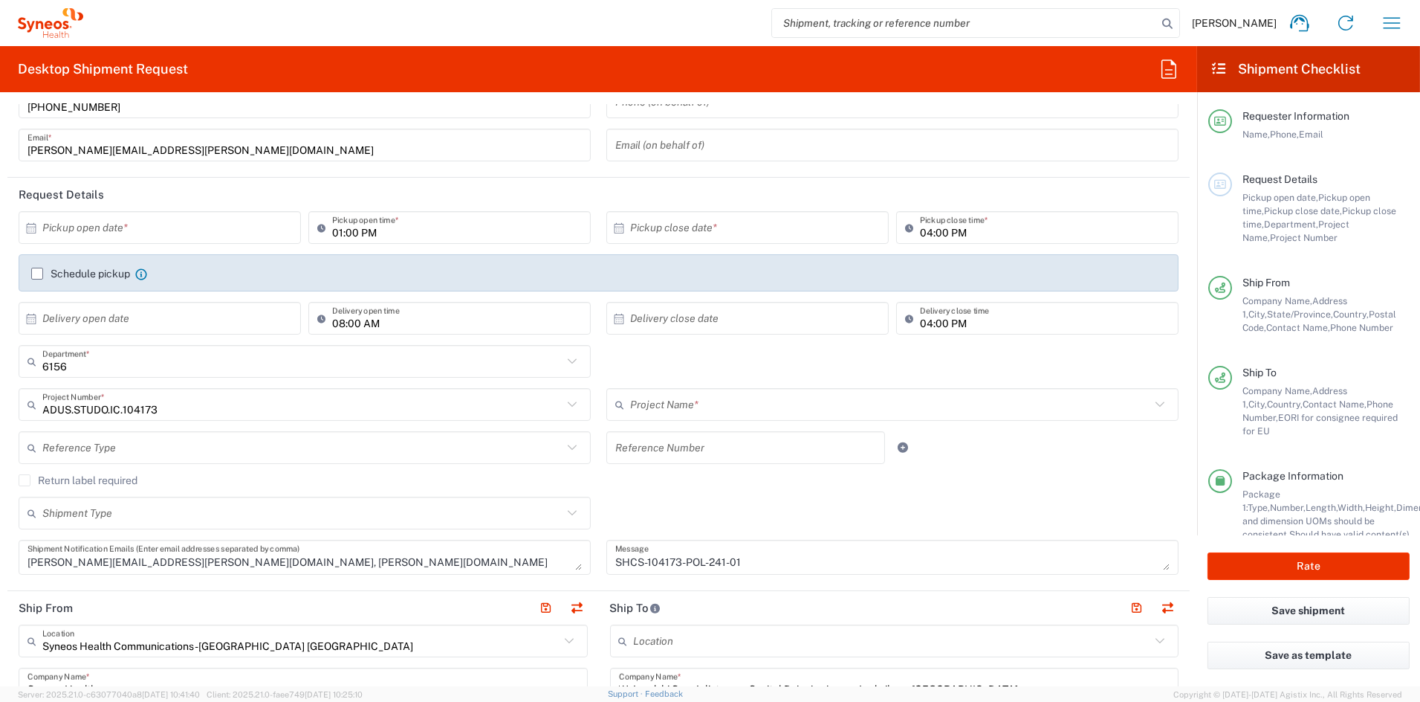
type input "Small Box"
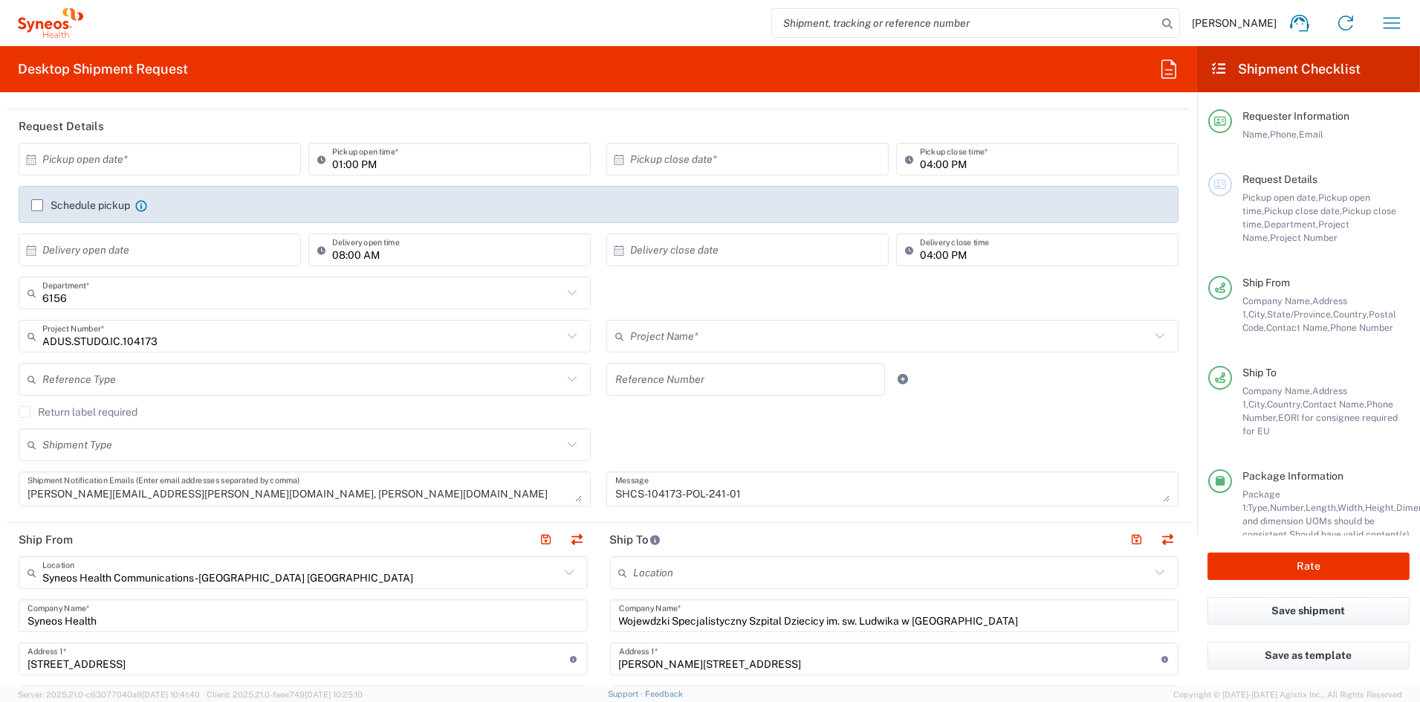
type input "Syneos.voincl.21.104173"
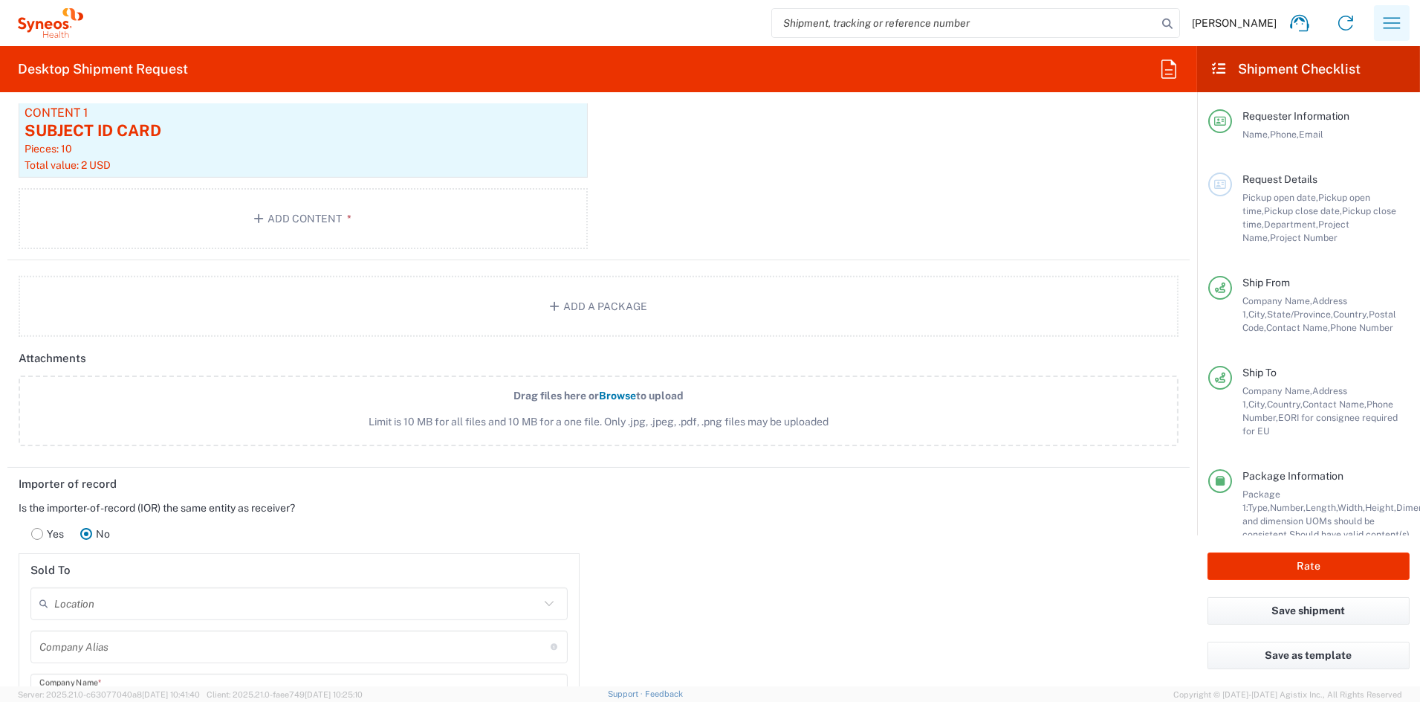
click at [1396, 25] on icon "button" at bounding box center [1392, 23] width 24 height 24
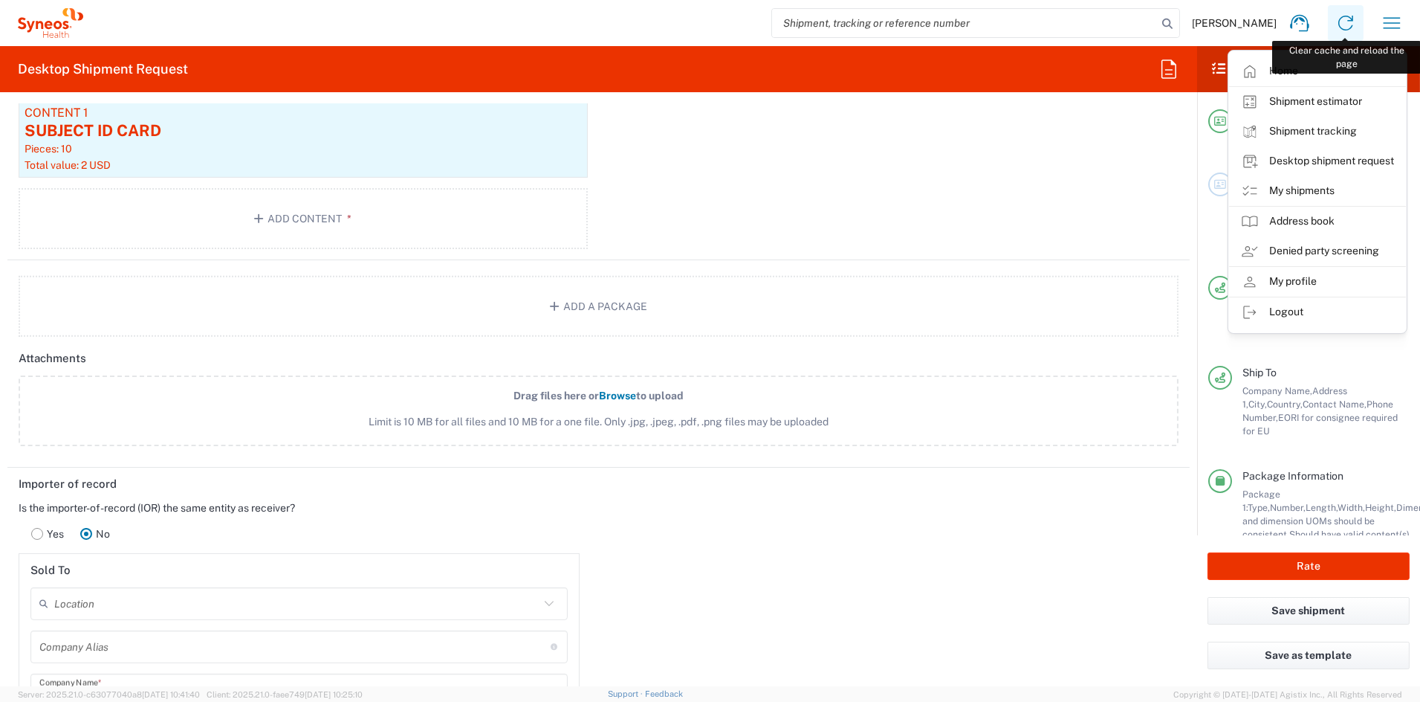
click at [1347, 21] on icon at bounding box center [1346, 23] width 24 height 24
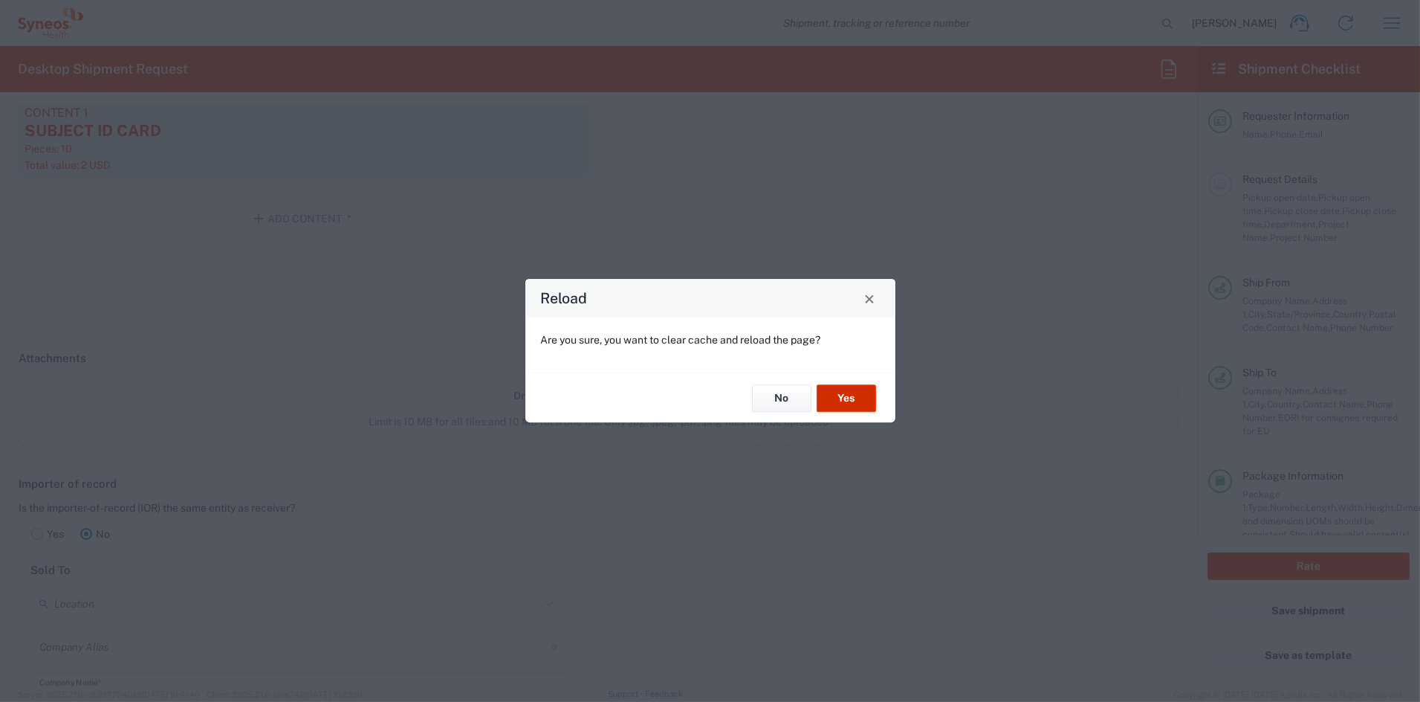
click at [849, 403] on button "Yes" at bounding box center [846, 397] width 59 height 27
